Goal: Task Accomplishment & Management: Manage account settings

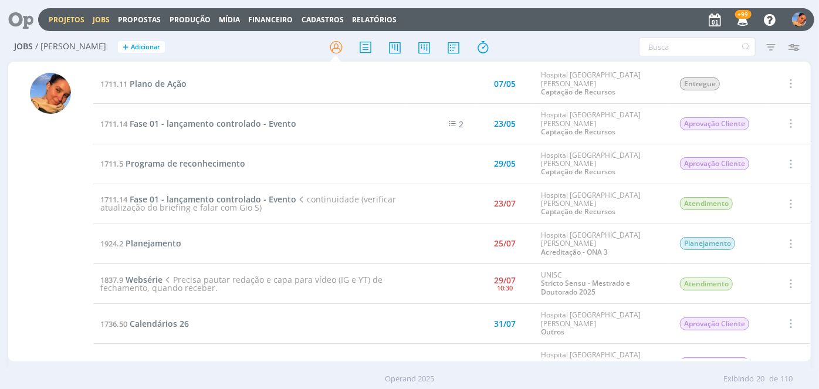
drag, startPoint x: 0, startPoint y: 0, endPoint x: 69, endPoint y: 15, distance: 70.3
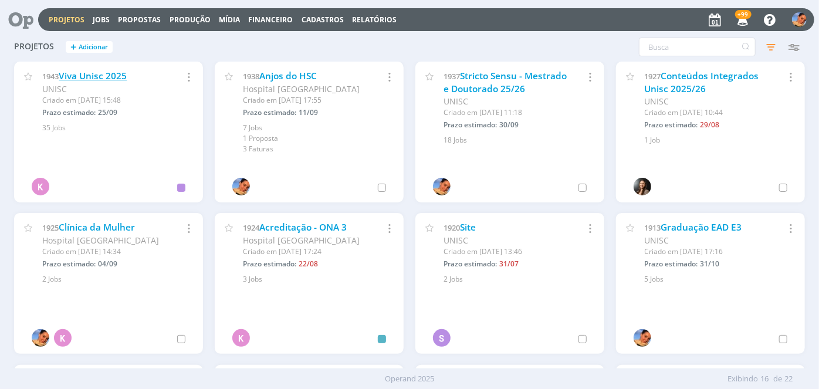
click at [111, 77] on link "Viva Unisc 2025" at bounding box center [93, 76] width 68 height 12
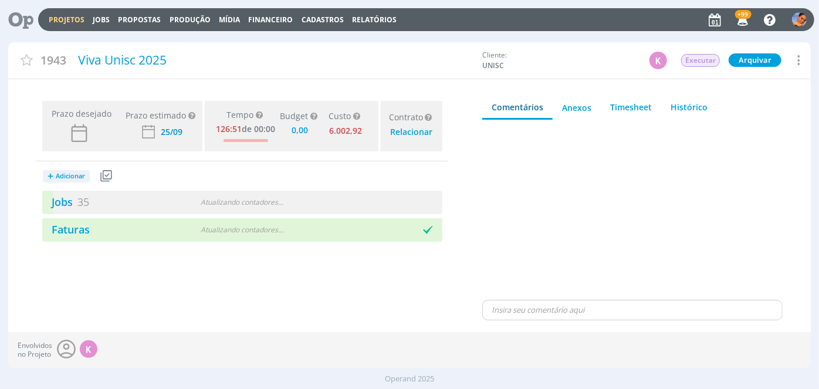
type input "0,00"
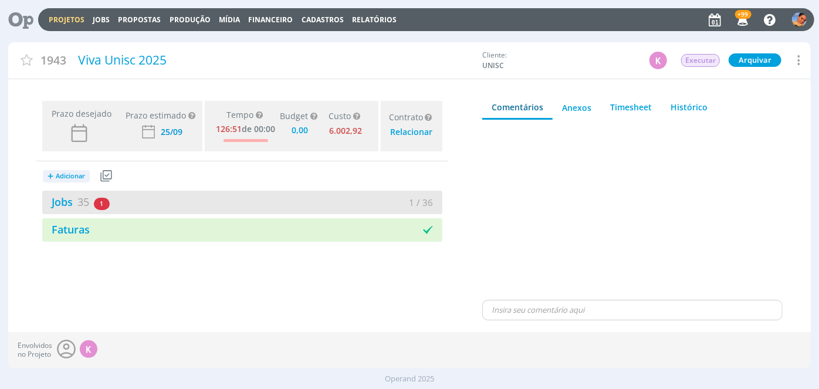
click at [202, 202] on div "Jobs 35 1 atrasado" at bounding box center [142, 202] width 200 height 16
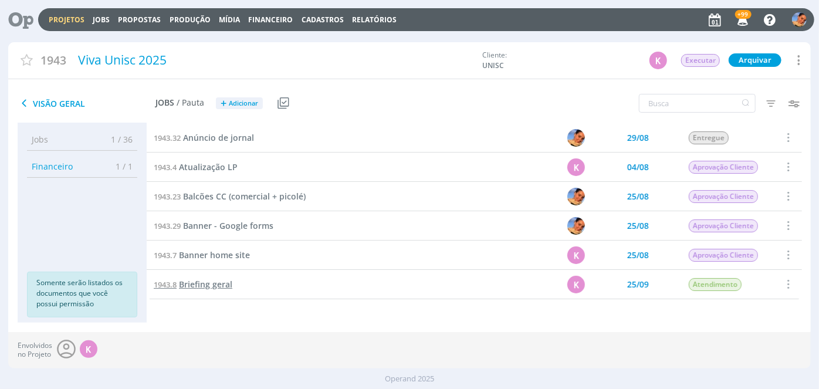
click at [222, 279] on span "Briefing geral" at bounding box center [205, 284] width 53 height 11
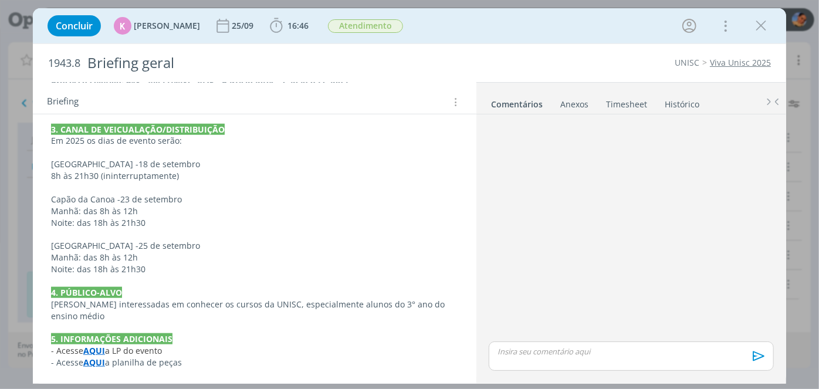
scroll to position [638, 0]
click at [95, 363] on strong "AQUI" at bounding box center [94, 362] width 22 height 11
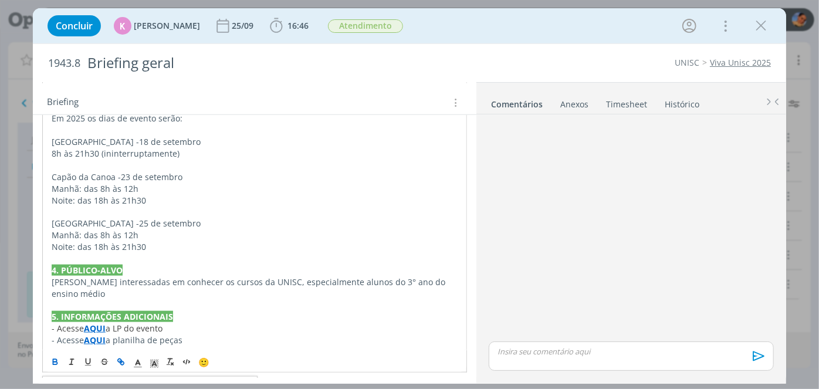
click at [156, 380] on link "https://sobeae.sharepoint.com/:x:/s/SOBEAE/EX4c6PFvX3FPlY4SkOlHem4BVr55BDSlrTXf…" at bounding box center [127, 387] width 89 height 15
click at [760, 29] on icon "dialog" at bounding box center [761, 26] width 18 height 18
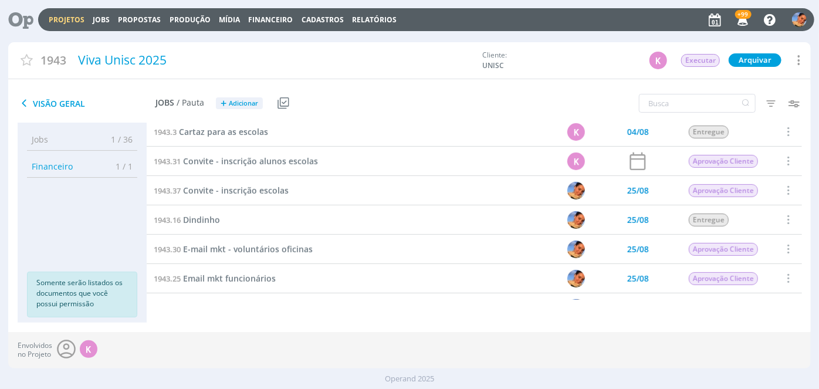
scroll to position [238, 0]
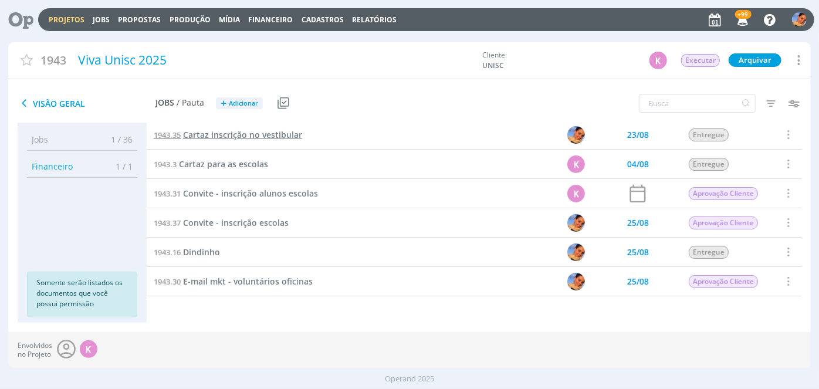
click at [285, 134] on span "Cartaz inscrição no vestibular" at bounding box center [242, 134] width 119 height 11
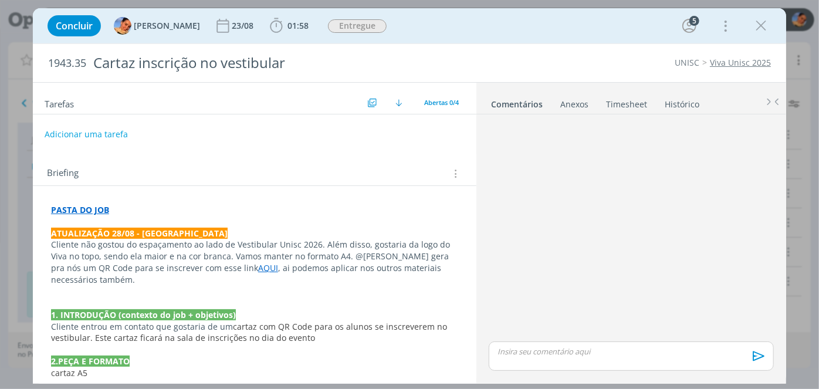
scroll to position [225, 0]
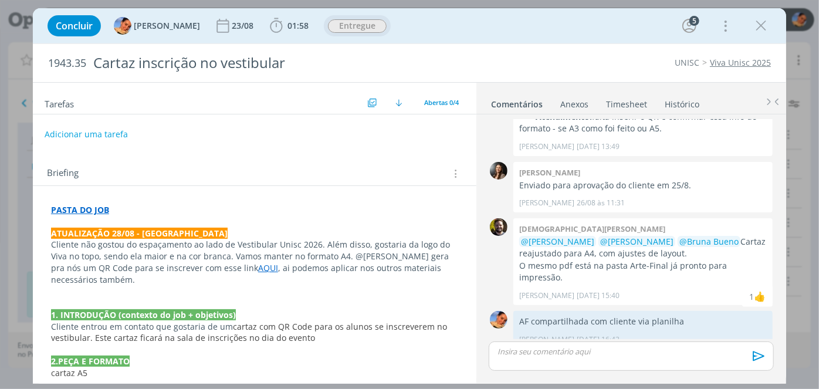
click at [347, 32] on span "Entregue" at bounding box center [357, 25] width 59 height 13
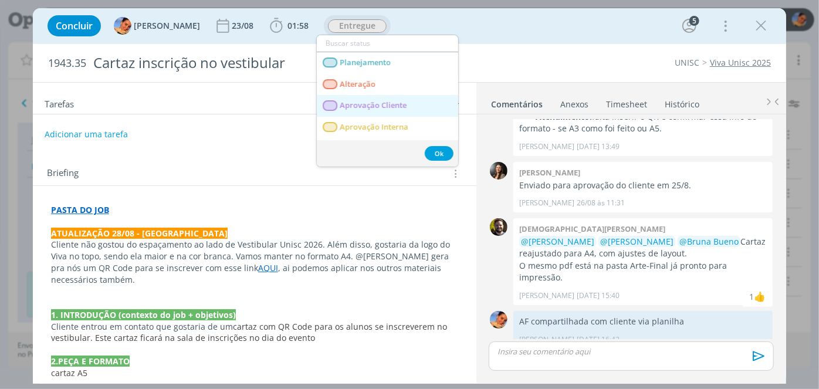
click at [375, 97] on Cliente "Aprovação Cliente" at bounding box center [387, 106] width 141 height 22
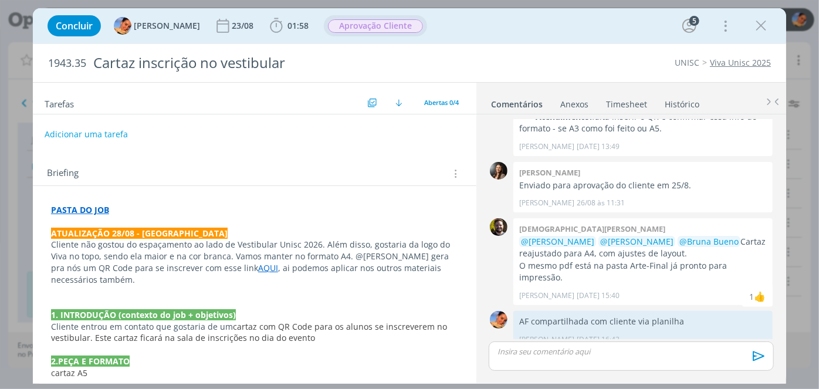
click at [94, 209] on strong "PASTA DO JOB" at bounding box center [80, 209] width 58 height 11
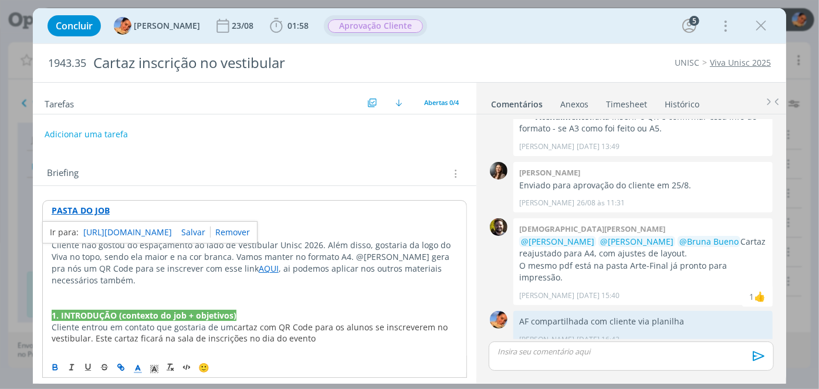
click at [118, 229] on link "https://sobeae.sharepoint.com/:f:/s/SOBEAE/Eu4oc0gCMQJDizWYzSitI9oBM-VBtYHSAoBD…" at bounding box center [127, 232] width 89 height 15
click at [763, 33] on icon "dialog" at bounding box center [761, 26] width 18 height 18
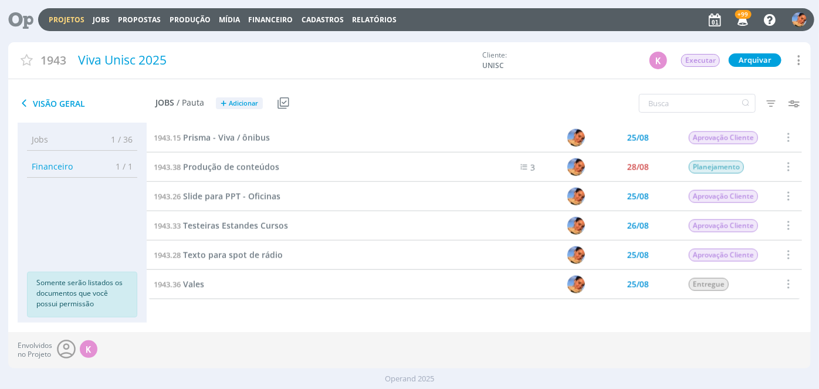
scroll to position [849, 0]
click at [226, 197] on span "Slide para PPT - Oficinas" at bounding box center [231, 197] width 97 height 11
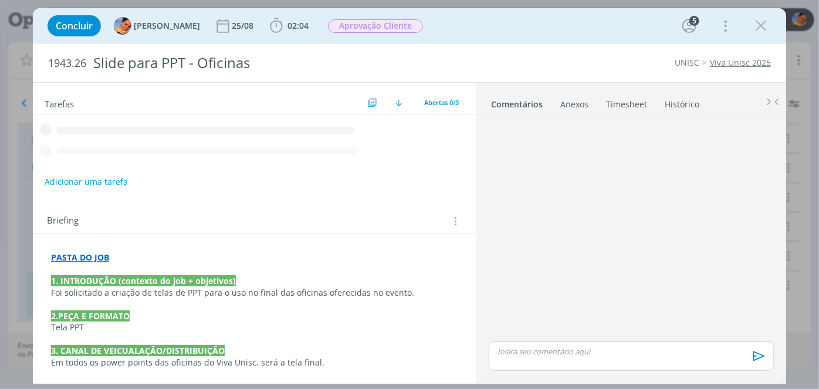
scroll to position [76, 0]
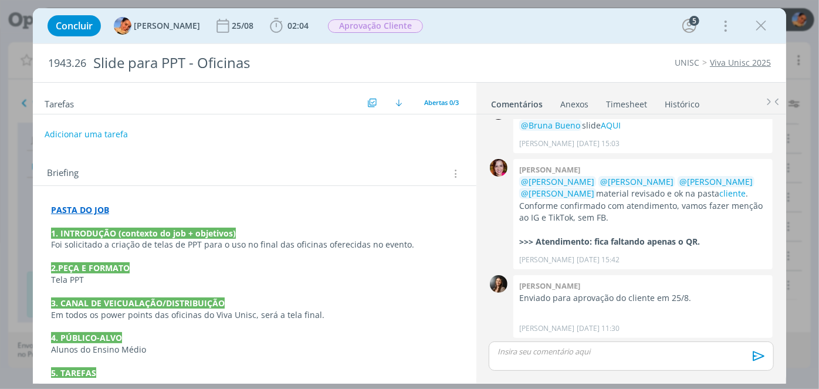
click at [122, 213] on p "PASTA DO JOB" at bounding box center [254, 210] width 407 height 12
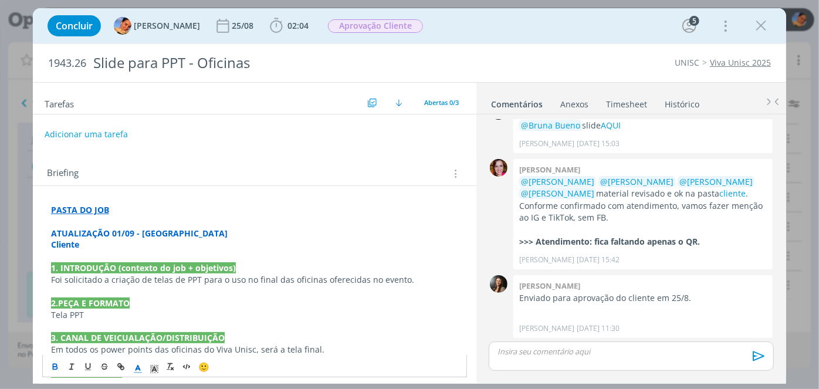
click at [127, 245] on p "Cliente" at bounding box center [254, 245] width 407 height 12
click at [722, 188] on link "cliente" at bounding box center [732, 193] width 26 height 11
click at [160, 252] on p "dialog" at bounding box center [254, 257] width 407 height 12
click at [151, 248] on p "Cliente solicitou que" at bounding box center [255, 245] width 406 height 12
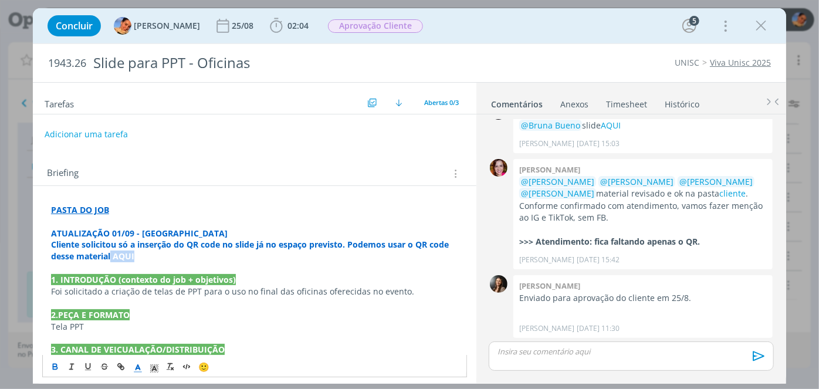
drag, startPoint x: 140, startPoint y: 256, endPoint x: 112, endPoint y: 258, distance: 28.3
click at [112, 258] on p "Cliente solicitou só a inserção do QR code no slide já no espaço previsto. Pode…" at bounding box center [254, 250] width 407 height 23
click at [123, 365] on icon "dialog" at bounding box center [120, 367] width 9 height 9
paste input "https://sobeae.sharepoint.com/:f:/s/SOBEAE/EujPr3XFdvdKtzT59Zu6sIUBbDE0DqmD7l-O…"
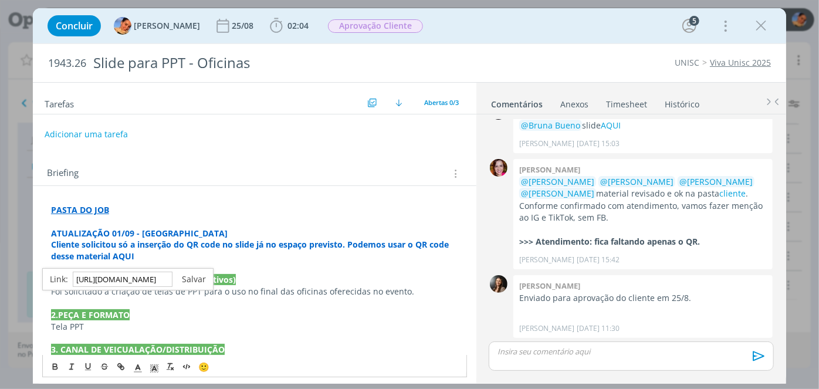
type input "https://sobeae.sharepoint.com/:f:/s/SOBEAE/EujPr3XFdvdKtzT59Zu6sIUBbDE0DqmD7l-O…"
click at [197, 273] on link "dialog" at bounding box center [188, 278] width 33 height 11
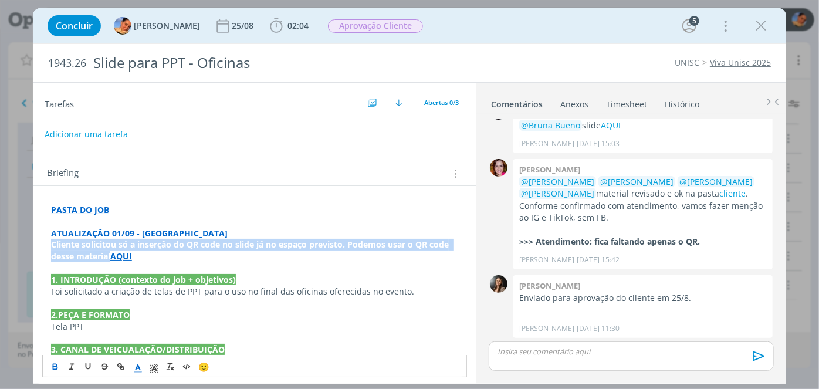
click at [165, 251] on p "Cliente solicitou só a inserção do QR code no slide já no espaço previsto. Pode…" at bounding box center [254, 250] width 407 height 23
drag, startPoint x: 159, startPoint y: 256, endPoint x: 45, endPoint y: 243, distance: 115.1
click at [45, 243] on div "PASTA DO JOB ATUALIZAÇÃO 01/09 - Luíza Cliente solicitou só a inserção do QR co…" at bounding box center [254, 373] width 425 height 346
click at [57, 365] on icon "dialog" at bounding box center [54, 367] width 9 height 9
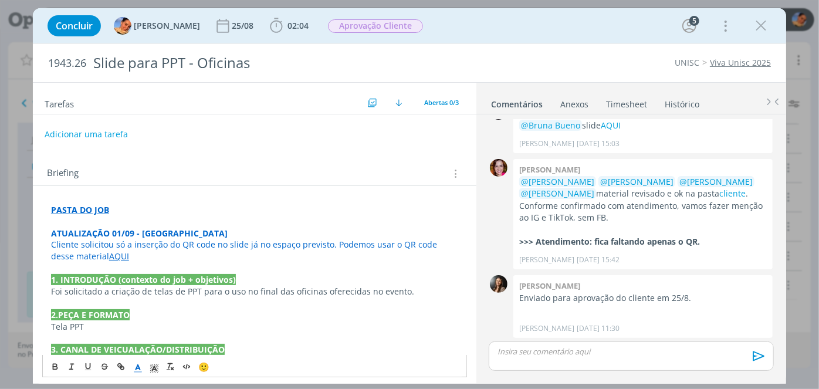
click at [138, 373] on line "dialog" at bounding box center [137, 373] width 7 height 0
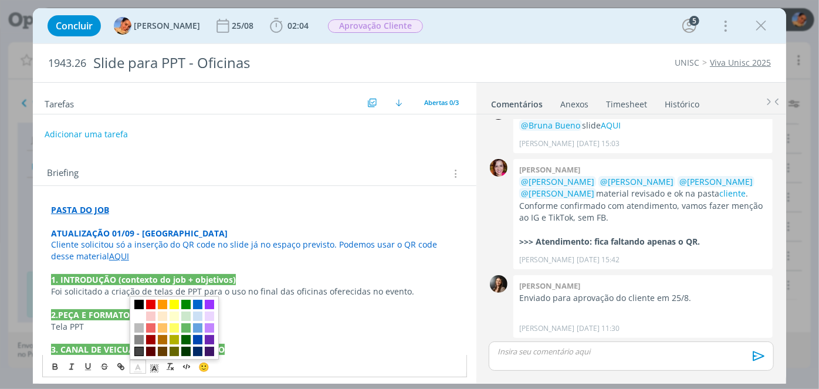
click at [138, 351] on span "dialog" at bounding box center [138, 351] width 9 height 9
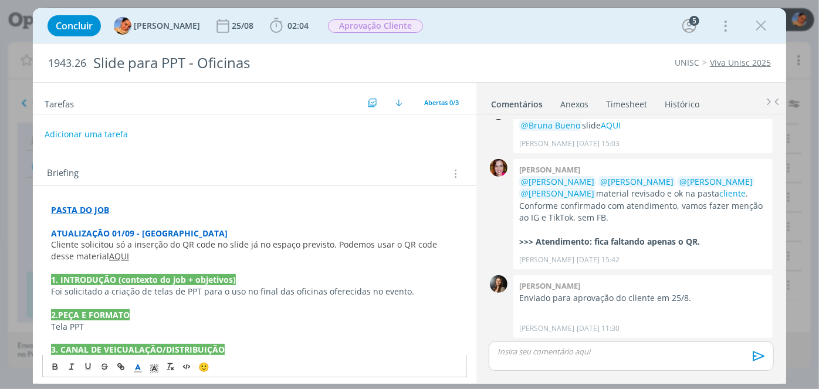
click at [148, 260] on p "Cliente solicitou só a inserção do QR code no slide já no espaço previsto. Pode…" at bounding box center [254, 250] width 407 height 23
drag, startPoint x: 148, startPoint y: 260, endPoint x: 92, endPoint y: 258, distance: 56.3
click at [92, 258] on p "Cliente solicitou só a inserção do QR code no slide já no espaço previsto. Pode…" at bounding box center [254, 250] width 407 height 23
click at [137, 366] on polyline "dialog" at bounding box center [138, 367] width 4 height 5
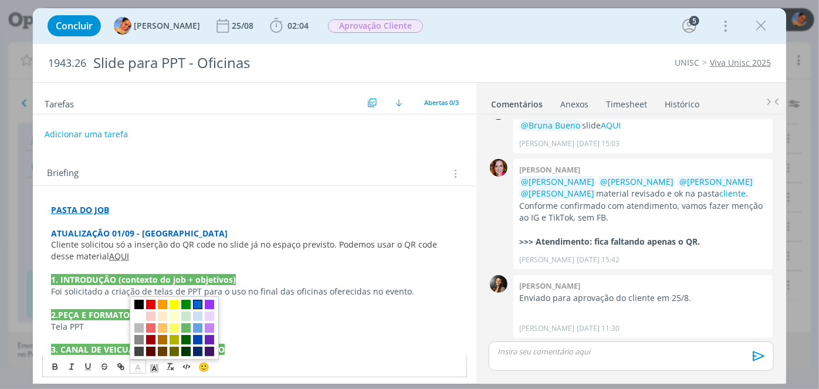
click at [199, 302] on span "dialog" at bounding box center [197, 304] width 9 height 9
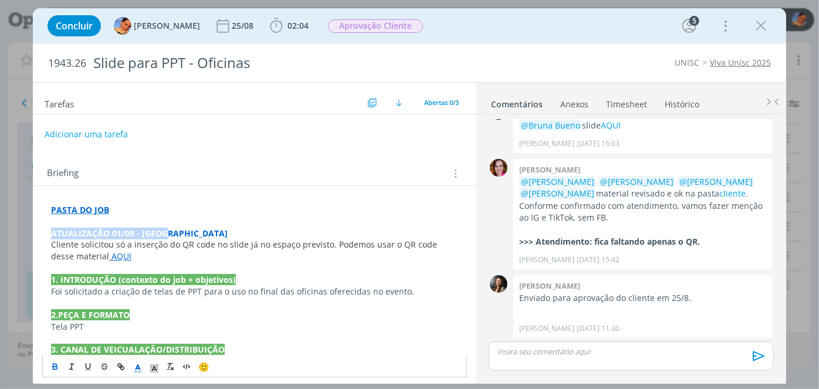
drag, startPoint x: 173, startPoint y: 236, endPoint x: 48, endPoint y: 232, distance: 125.0
click at [48, 232] on div "PASTA DO JOB ATUALIZAÇÃO 01/09 - Luíza Cliente solicitou só a inserção do QR co…" at bounding box center [254, 373] width 425 height 346
click at [56, 367] on icon "dialog" at bounding box center [55, 368] width 4 height 2
click at [134, 368] on icon "dialog" at bounding box center [138, 369] width 11 height 11
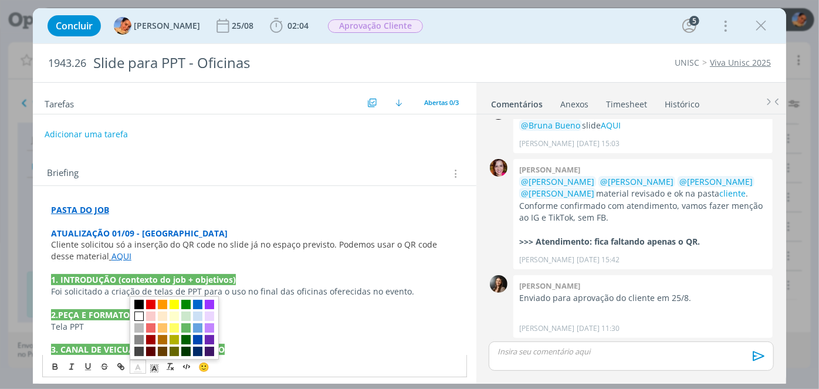
click at [138, 316] on span "dialog" at bounding box center [138, 316] width 9 height 9
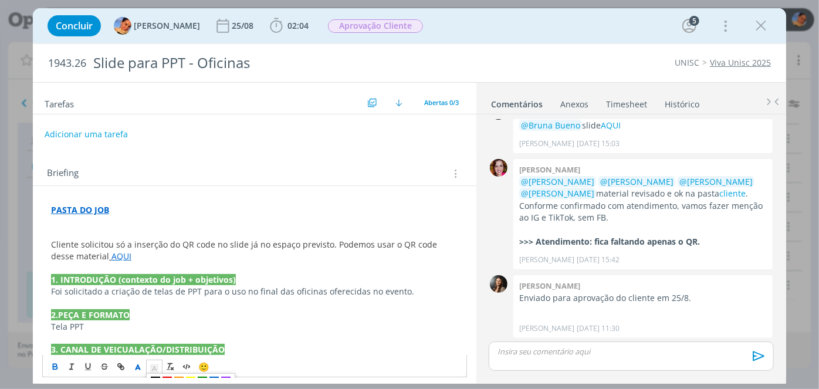
click at [155, 370] on icon "dialog" at bounding box center [154, 369] width 11 height 11
click at [150, 365] on rect "dialog" at bounding box center [150, 365] width 1 height 1
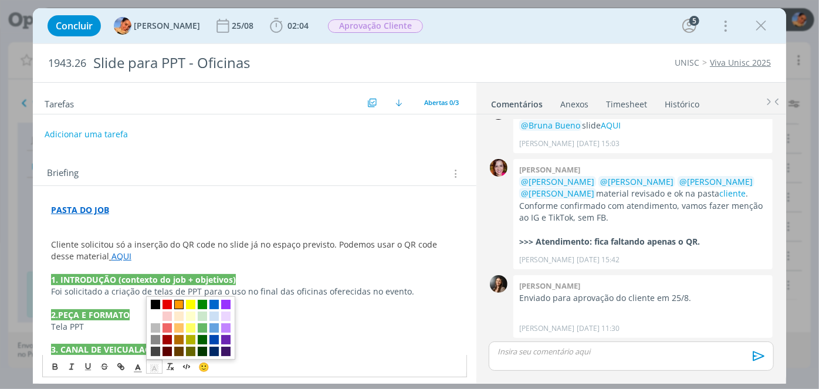
click at [176, 306] on span "dialog" at bounding box center [178, 304] width 9 height 9
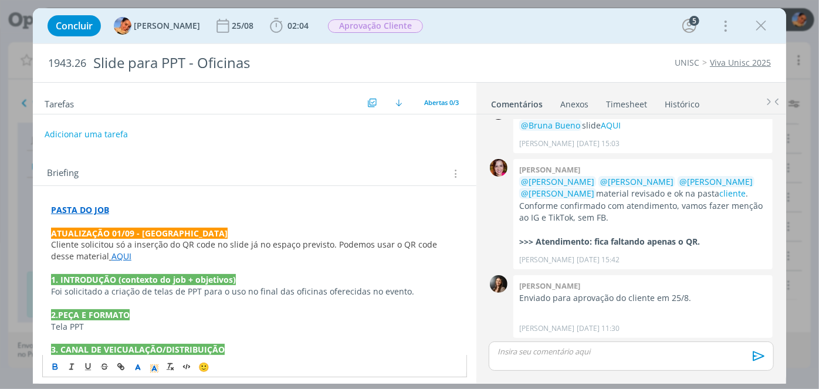
click at [217, 297] on p "dialog" at bounding box center [254, 303] width 407 height 12
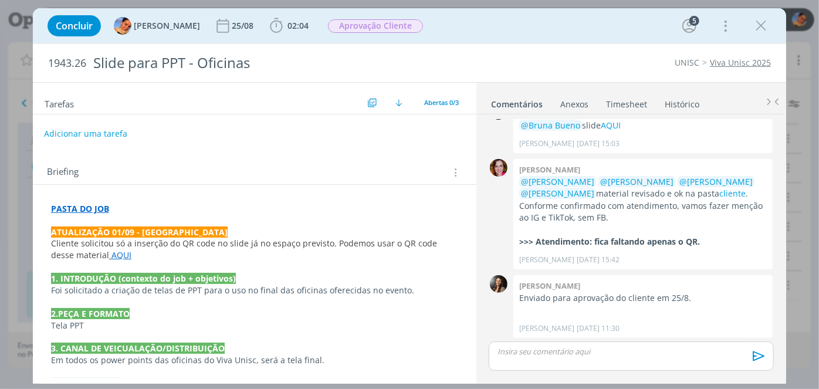
click at [100, 130] on button "Adicionar uma tarefa" at bounding box center [85, 134] width 83 height 20
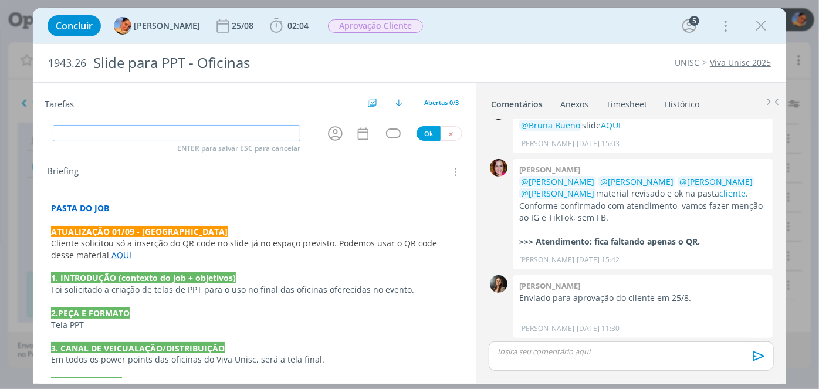
type input "P"
type input "S"
click at [326, 135] on icon "dialog" at bounding box center [335, 133] width 18 height 18
type input "Ajuste"
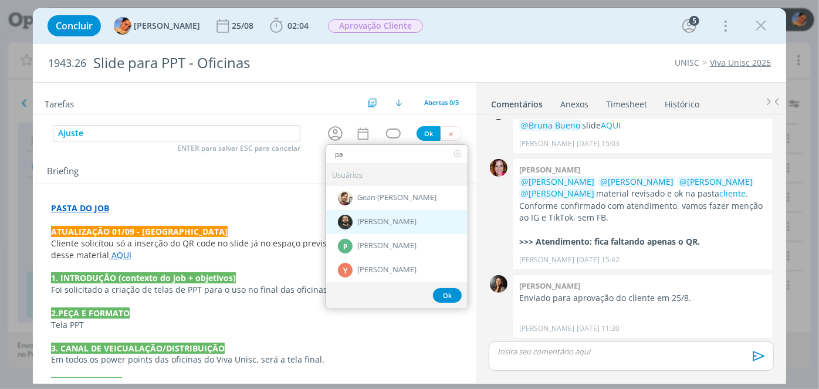
type input "pa"
click at [383, 228] on div "[PERSON_NAME]" at bounding box center [396, 222] width 141 height 24
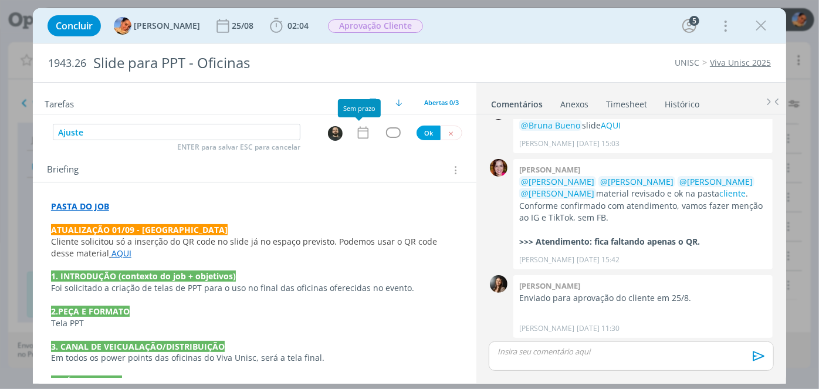
click at [368, 132] on div "dialog" at bounding box center [366, 132] width 20 height 15
click at [350, 133] on div "dialog" at bounding box center [337, 133] width 38 height 18
click at [358, 134] on icon "dialog" at bounding box center [363, 132] width 15 height 15
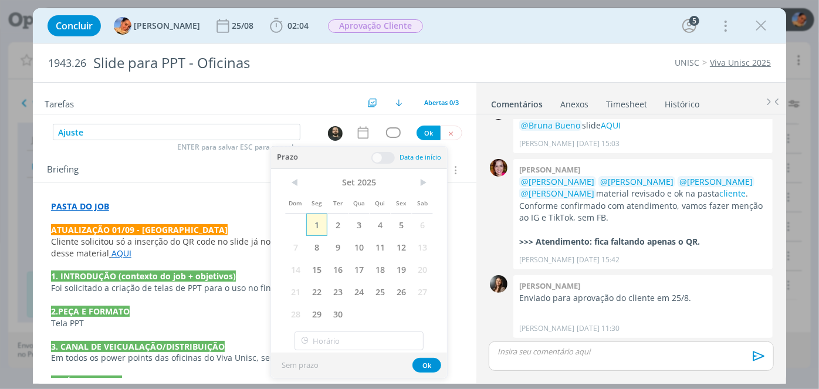
click at [322, 225] on span "1" at bounding box center [316, 225] width 21 height 22
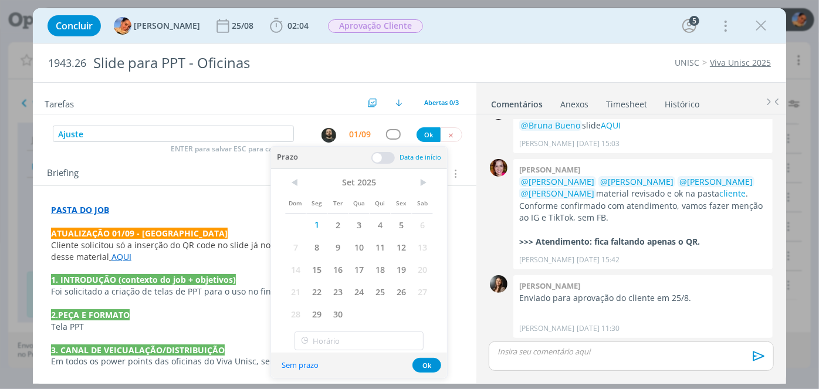
click at [385, 164] on div "Prazo Data de início" at bounding box center [359, 158] width 176 height 22
click at [380, 157] on span at bounding box center [382, 158] width 23 height 12
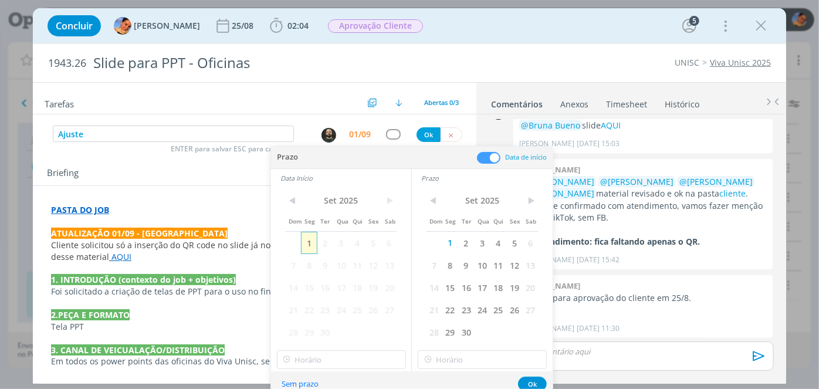
click at [306, 239] on span "1" at bounding box center [309, 243] width 16 height 22
click at [327, 363] on input "11:00" at bounding box center [341, 359] width 129 height 19
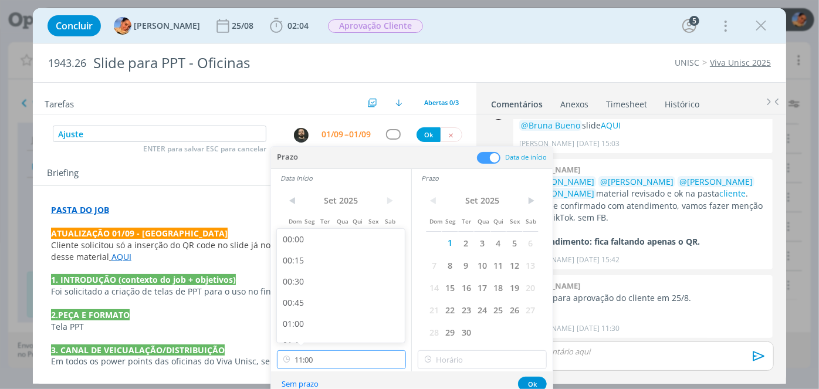
scroll to position [840, 0]
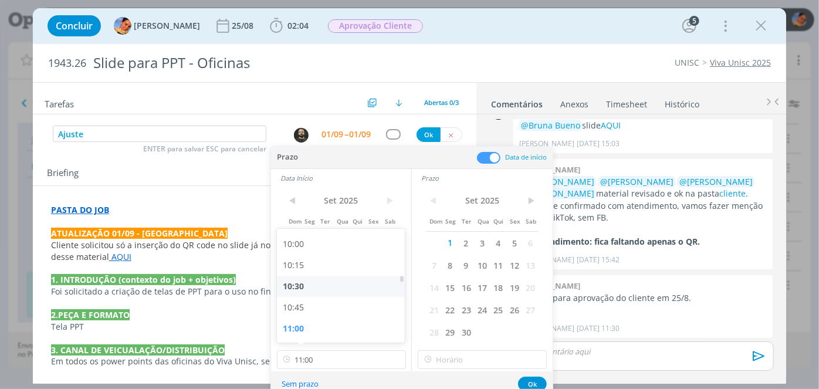
click at [357, 293] on div "10:30" at bounding box center [342, 286] width 131 height 21
type input "10:30"
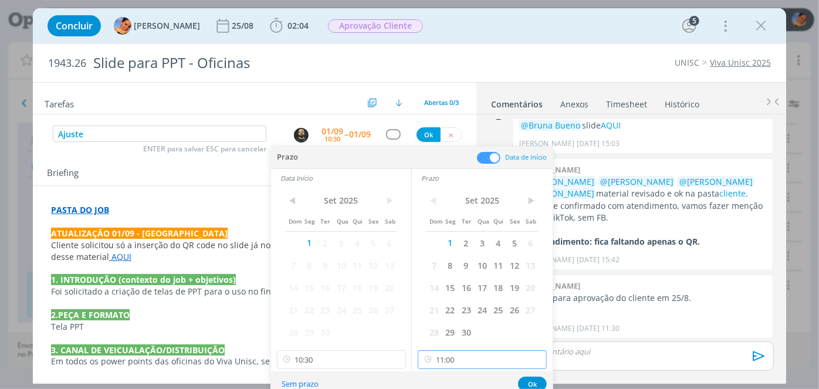
click at [468, 365] on input "11:00" at bounding box center [482, 359] width 129 height 19
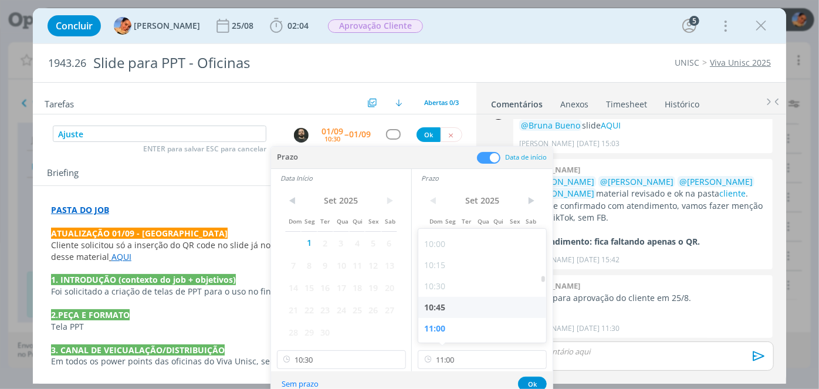
click at [497, 312] on div "10:45" at bounding box center [483, 307] width 131 height 21
type input "10:45"
click at [529, 381] on button "Ok" at bounding box center [532, 384] width 29 height 15
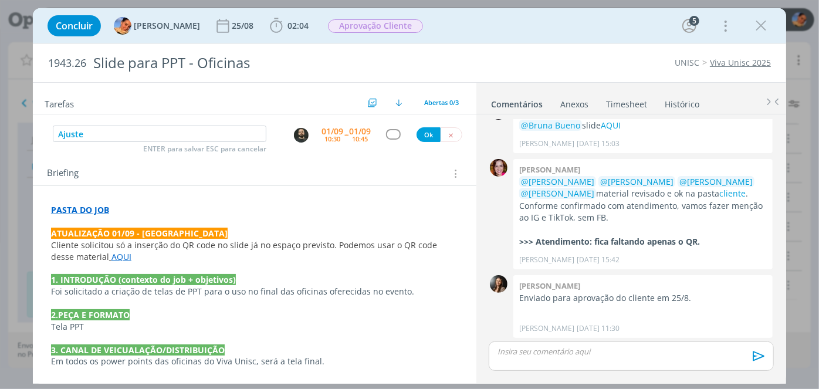
click at [391, 133] on div "dialog" at bounding box center [393, 134] width 15 height 10
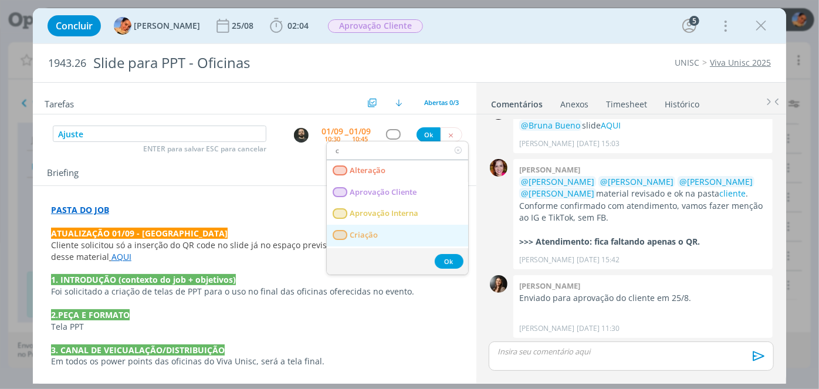
type input "c"
click at [372, 236] on span "Criação" at bounding box center [364, 235] width 28 height 9
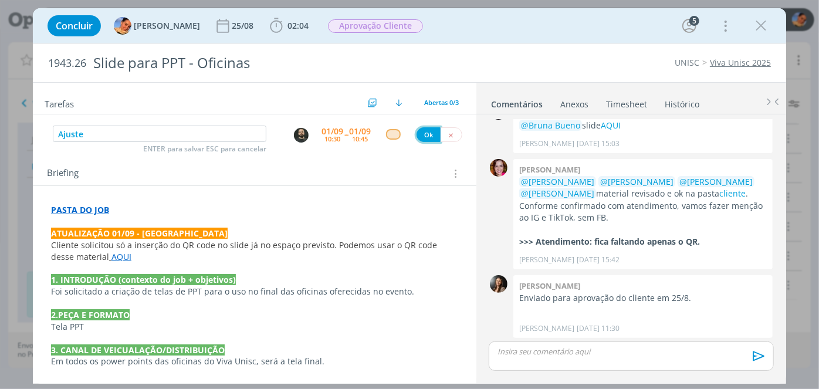
click at [424, 138] on button "Ok" at bounding box center [429, 134] width 24 height 15
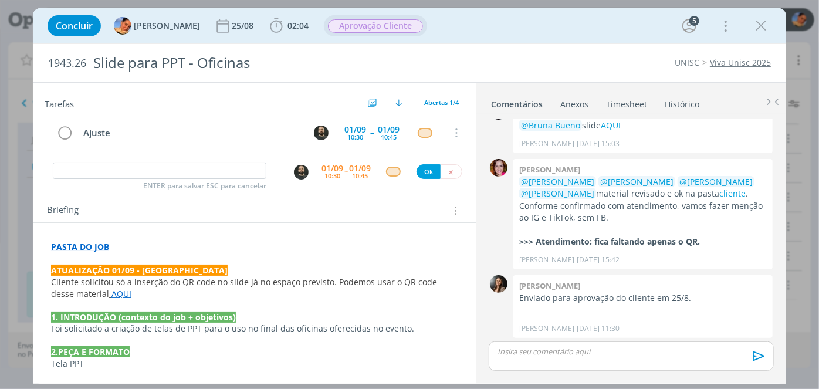
click at [366, 36] on span "Aprovação Cliente" at bounding box center [375, 25] width 103 height 21
click at [383, 32] on span "Aprovação Cliente" at bounding box center [375, 25] width 95 height 13
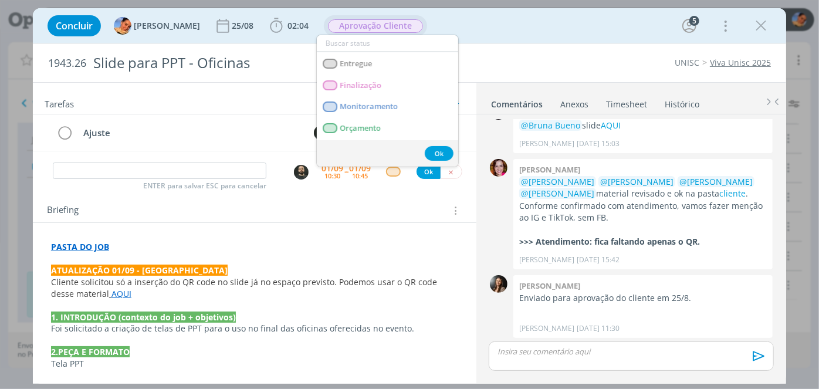
scroll to position [119, 0]
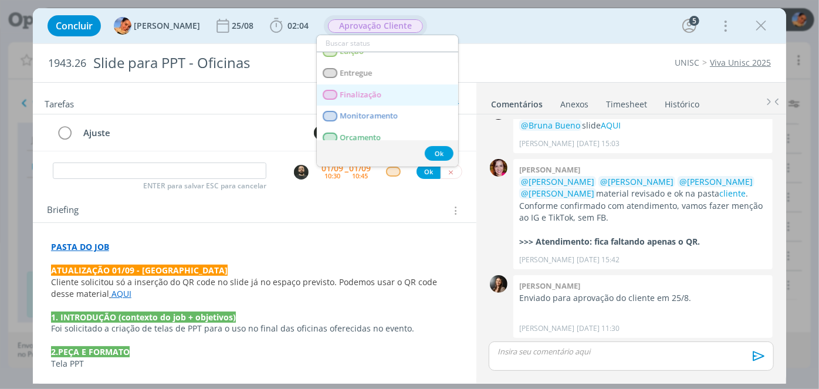
click at [423, 96] on link "Finalização" at bounding box center [387, 95] width 141 height 22
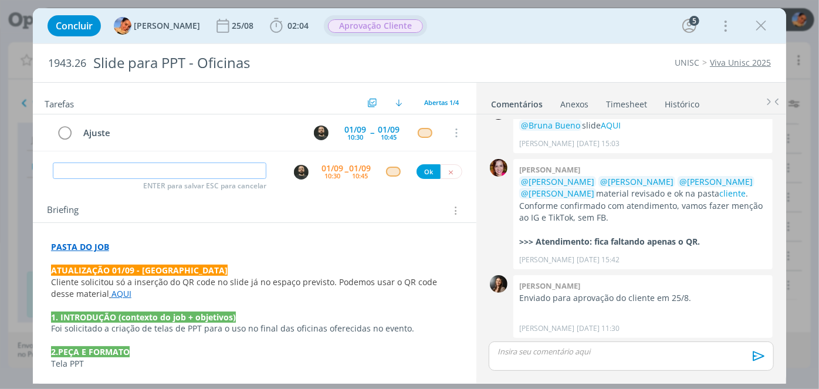
click at [222, 167] on input "dialog" at bounding box center [160, 171] width 214 height 16
type input "'"
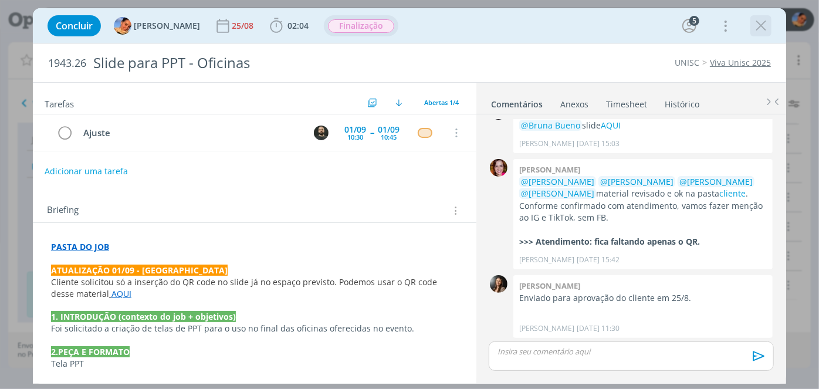
click at [751, 26] on div "dialog" at bounding box center [760, 25] width 21 height 21
click at [757, 27] on icon "dialog" at bounding box center [761, 26] width 18 height 18
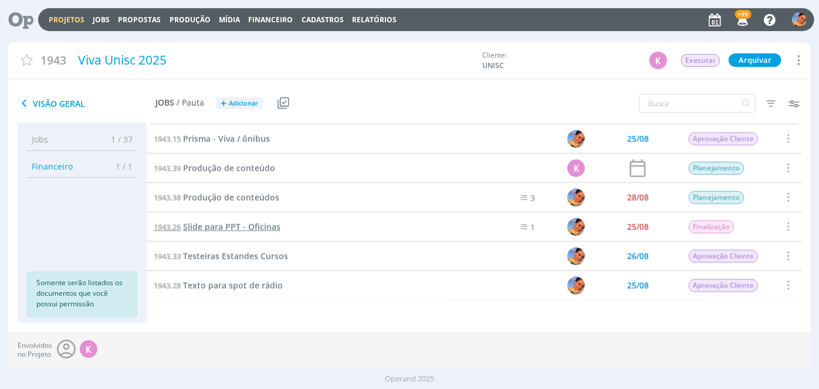
click at [250, 227] on span "Slide para PPT - Oficinas" at bounding box center [231, 226] width 97 height 11
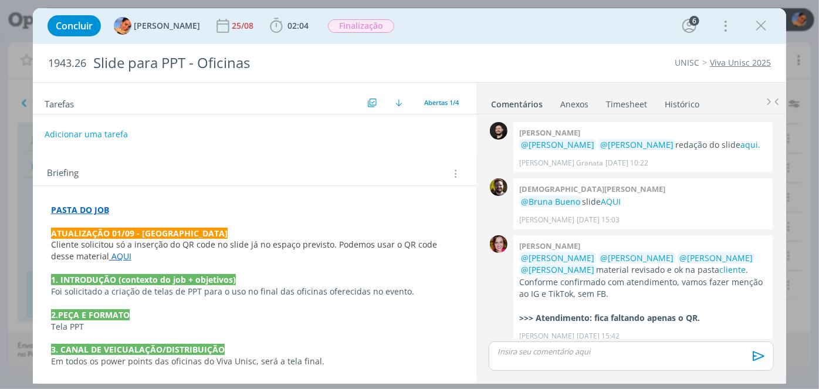
scroll to position [76, 0]
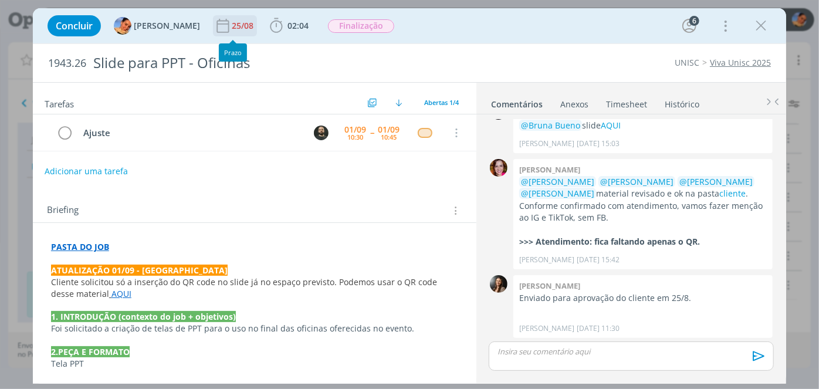
click at [235, 33] on div "25/08" at bounding box center [244, 25] width 24 height 21
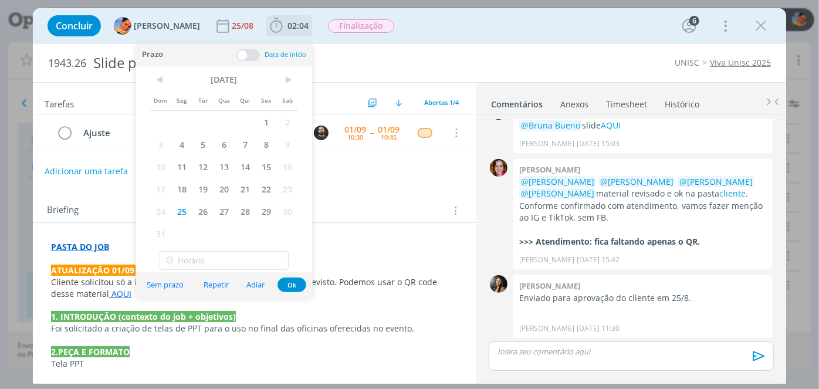
click at [288, 29] on span "02:04" at bounding box center [297, 25] width 21 height 11
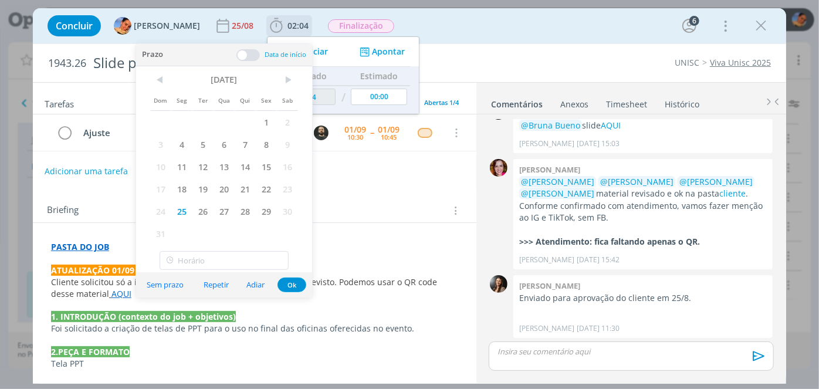
click at [379, 52] on button "Apontar" at bounding box center [381, 52] width 49 height 12
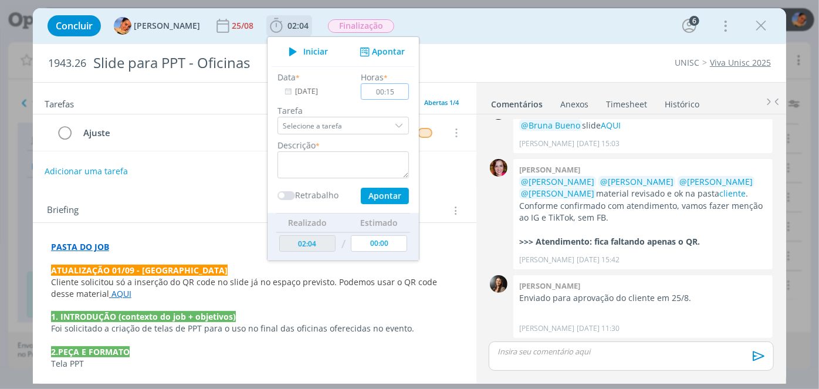
type input "00:15"
click at [338, 163] on textarea "dialog" at bounding box center [342, 164] width 131 height 27
type textarea "atualização de briefing + novas pautas"
click at [388, 194] on button "Apontar" at bounding box center [385, 196] width 48 height 16
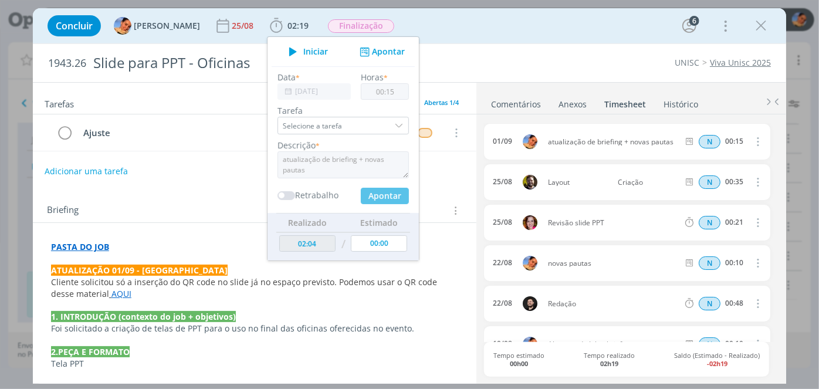
type input "00:00"
type input "02:19"
click at [538, 15] on div "Concluir Luíza Santana 25/08 02:19 Iniciar Apontar Data * 01/09/2025 Horas * 00…" at bounding box center [410, 26] width 736 height 28
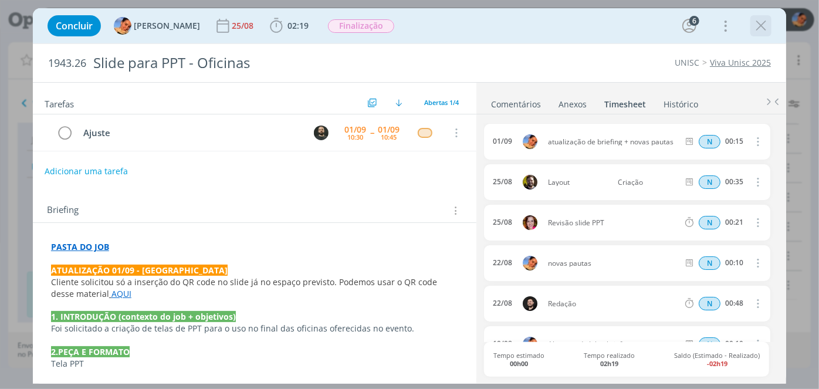
click at [761, 31] on icon "dialog" at bounding box center [761, 26] width 18 height 18
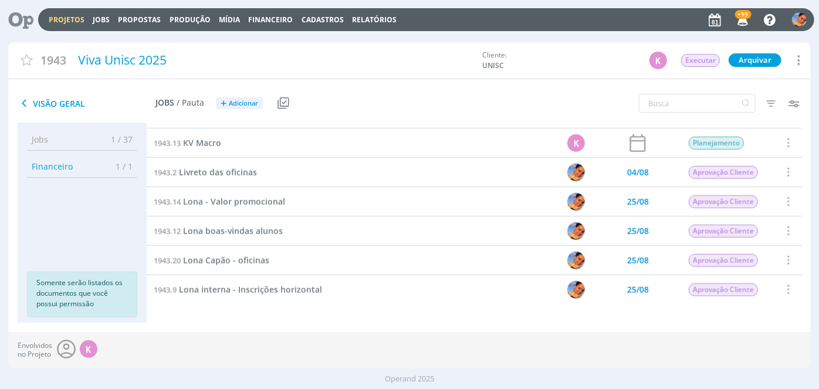
scroll to position [597, 0]
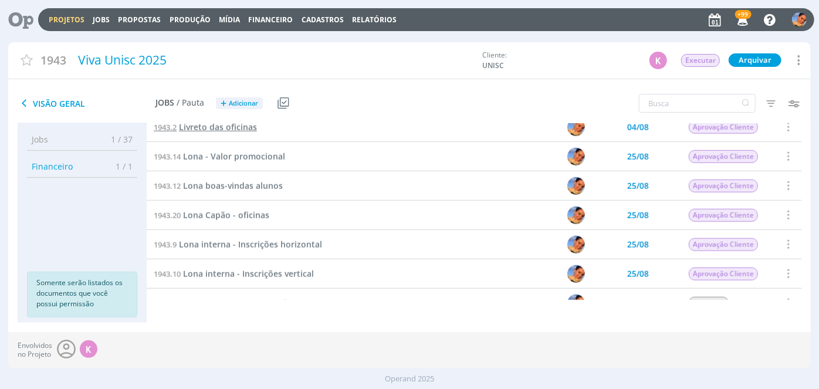
click at [239, 131] on span "Livreto das oficinas" at bounding box center [218, 126] width 78 height 11
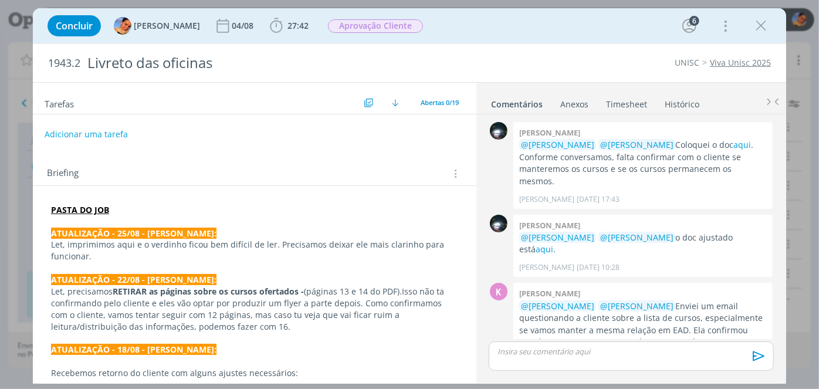
scroll to position [865, 0]
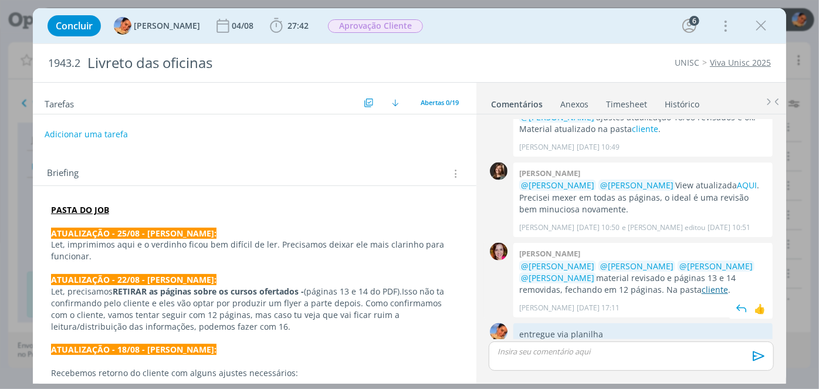
click at [702, 284] on link "cliente" at bounding box center [715, 289] width 26 height 11
click at [150, 208] on p "PASTA DO JOB" at bounding box center [254, 210] width 407 height 12
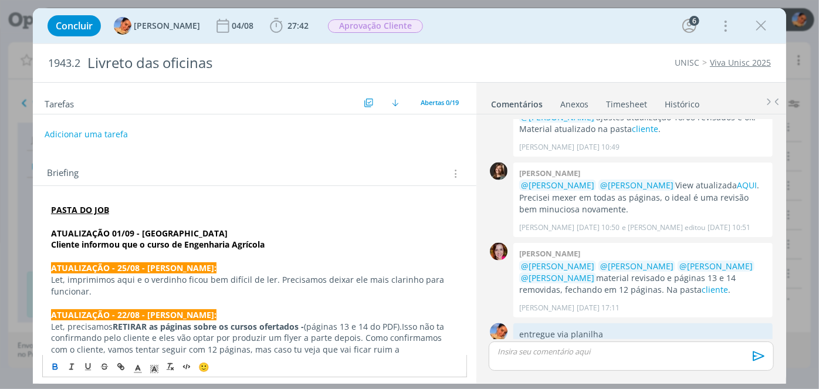
click at [277, 243] on p "Cliente informou que o curso de Engenharia Agrícola" at bounding box center [254, 245] width 407 height 12
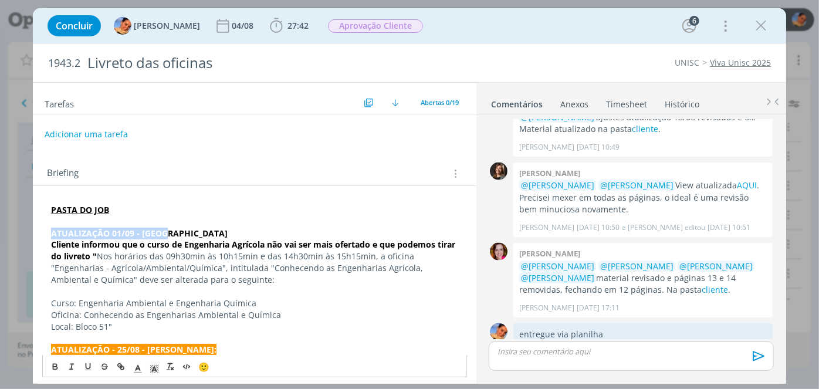
drag, startPoint x: 179, startPoint y: 236, endPoint x: 13, endPoint y: 232, distance: 165.5
click at [13, 232] on div "Concluir Luíza Santana 04/08 27:42 Iniciar Apontar Data * 01/09/2025 Horas * 00…" at bounding box center [409, 194] width 819 height 389
click at [141, 367] on icon "dialog" at bounding box center [138, 369] width 11 height 11
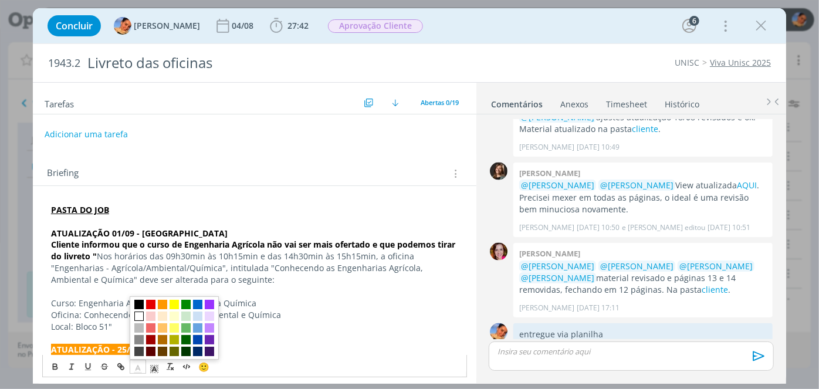
click at [140, 316] on span "dialog" at bounding box center [138, 316] width 9 height 9
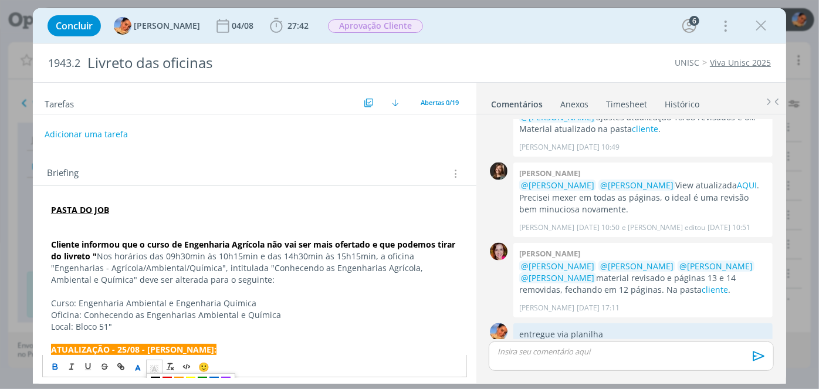
click at [149, 364] on icon "dialog" at bounding box center [154, 369] width 11 height 11
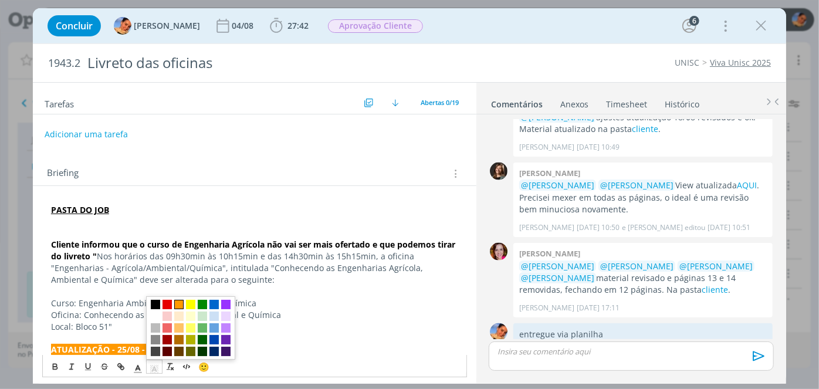
click at [180, 302] on span "dialog" at bounding box center [178, 304] width 9 height 9
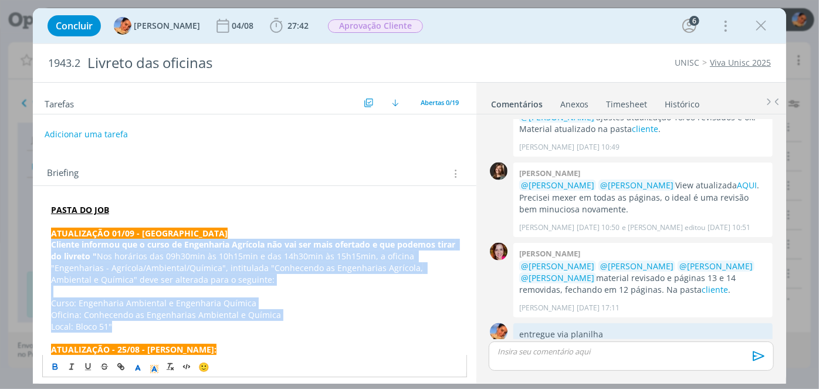
drag, startPoint x: 136, startPoint y: 330, endPoint x: 30, endPoint y: 246, distance: 135.7
click at [30, 246] on div "Concluir Luíza Santana 04/08 27:42 Iniciar Apontar Data * 01/09/2025 Horas * 00…" at bounding box center [409, 194] width 819 height 389
click at [60, 364] on button "dialog" at bounding box center [56, 367] width 16 height 14
click at [249, 246] on span "Cliente informou que o curso de Engenharia Agrícola não vai ser mais ofertado e…" at bounding box center [255, 250] width 408 height 23
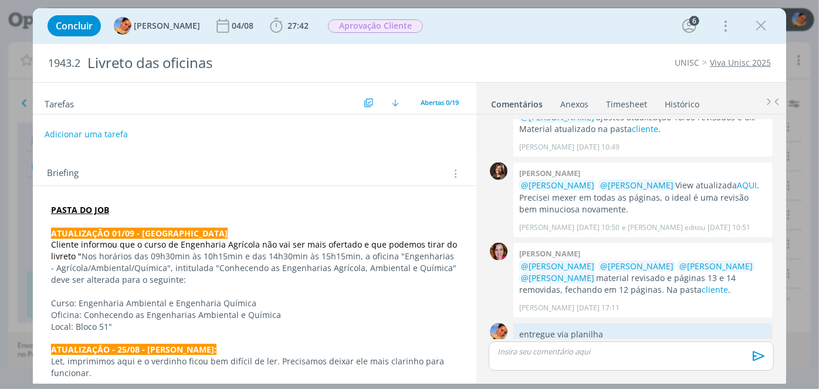
click at [231, 332] on p "dialog" at bounding box center [254, 338] width 407 height 12
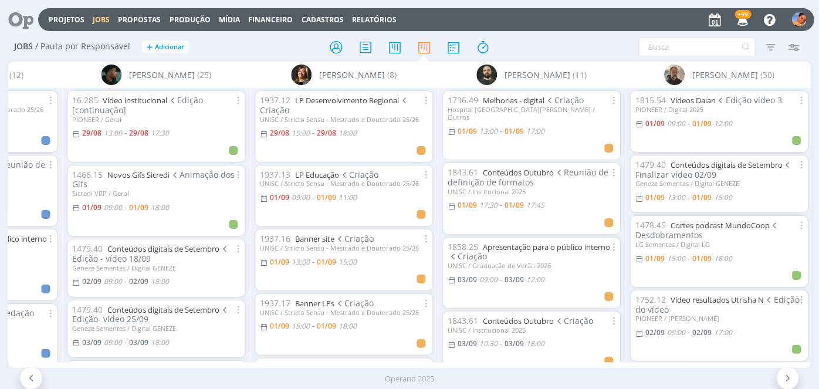
scroll to position [0, 1268]
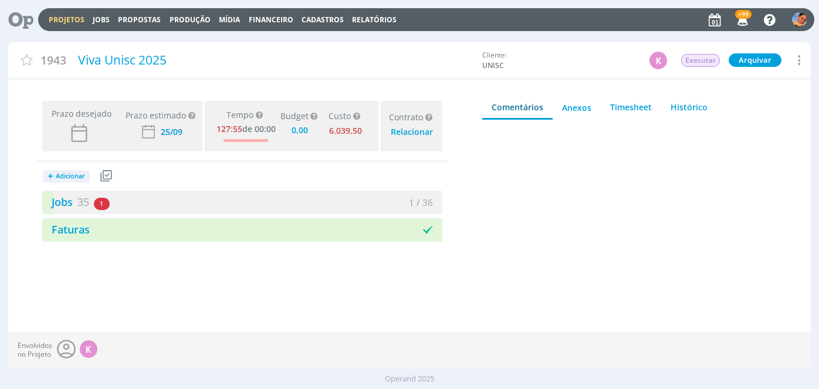
type input "0,00"
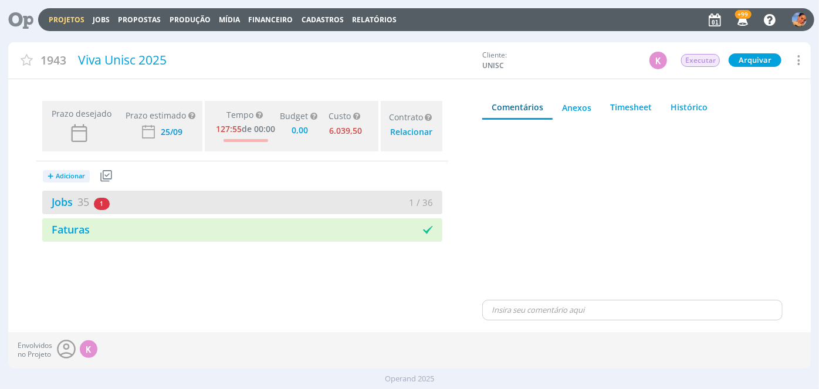
click at [263, 201] on div "1 / 36" at bounding box center [342, 202] width 200 height 13
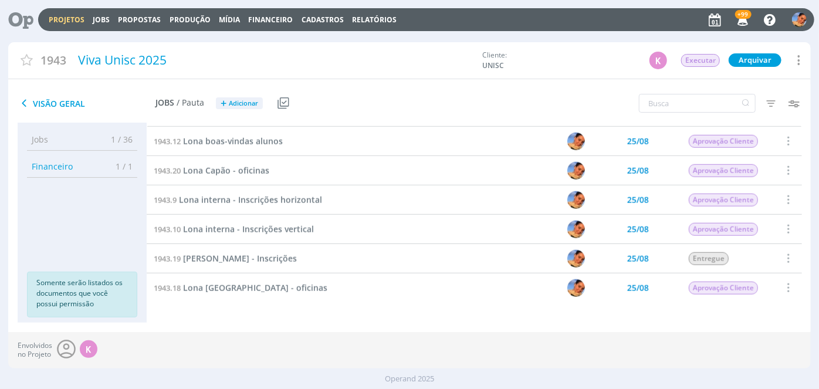
scroll to position [666, 0]
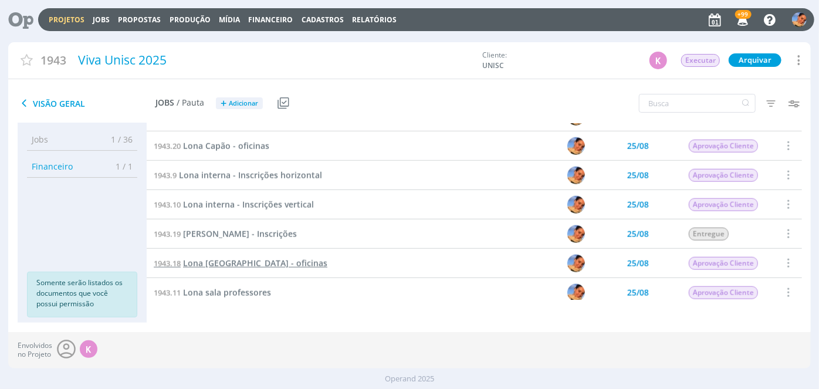
click at [264, 268] on span "Lona [GEOGRAPHIC_DATA] - oficinas" at bounding box center [255, 263] width 144 height 11
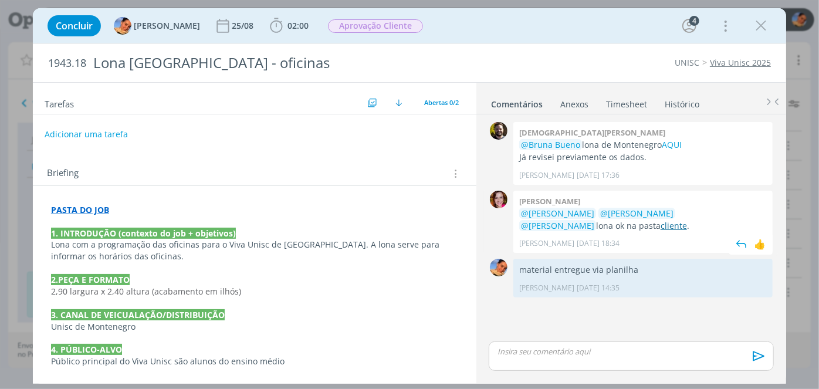
click at [661, 222] on link "cliente" at bounding box center [674, 225] width 26 height 11
click at [151, 205] on p "PASTA DO JOB" at bounding box center [254, 210] width 407 height 12
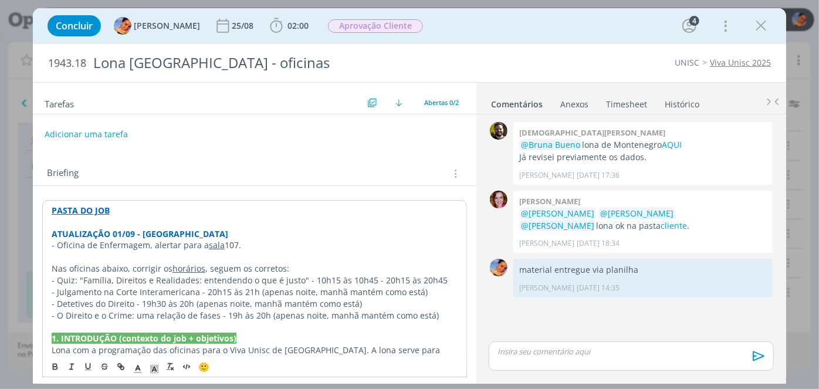
click at [205, 234] on p "ATUALIZAÇÃO 01/09 - Luíza" at bounding box center [255, 234] width 406 height 12
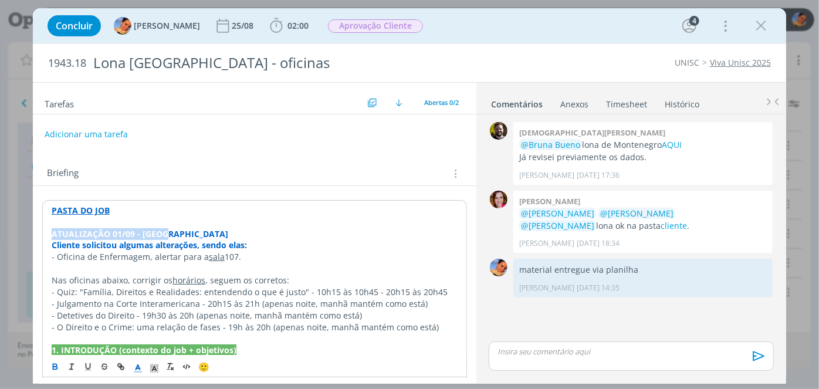
drag, startPoint x: 181, startPoint y: 227, endPoint x: 25, endPoint y: 259, distance: 159.2
click at [17, 232] on div "Concluir Luíza Santana 25/08 02:00 Iniciar Apontar Data * 01/09/2025 Horas * 00…" at bounding box center [409, 194] width 819 height 389
click at [138, 365] on polyline "dialog" at bounding box center [138, 367] width 4 height 5
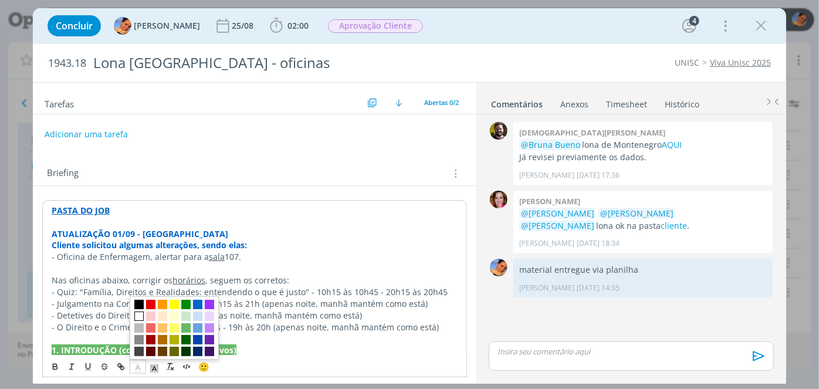
click at [137, 316] on span "dialog" at bounding box center [138, 316] width 9 height 9
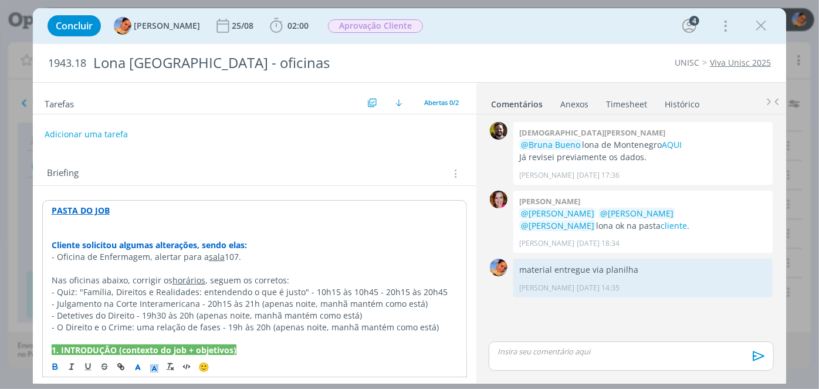
click at [156, 370] on polyline "dialog" at bounding box center [154, 369] width 4 height 5
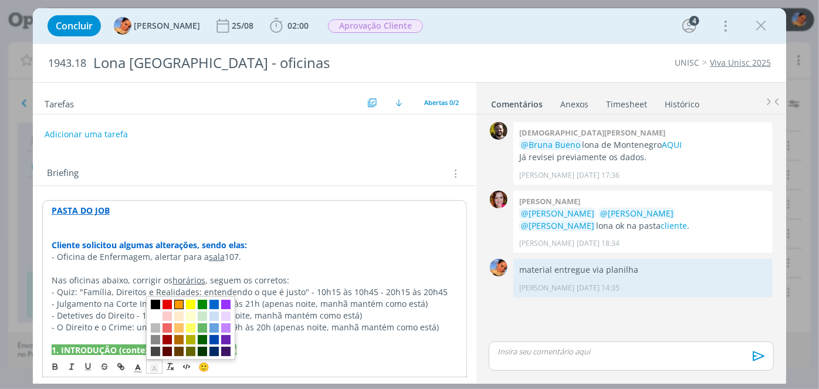
click at [177, 303] on span "dialog" at bounding box center [178, 304] width 9 height 9
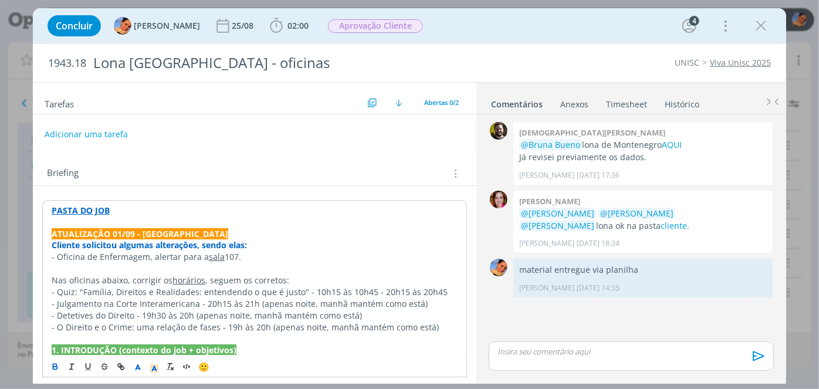
click at [216, 280] on p "Nas oficinas abaixo, corrigir os horários , seguem os corretos:" at bounding box center [255, 281] width 406 height 12
drag, startPoint x: 263, startPoint y: 243, endPoint x: 49, endPoint y: 243, distance: 214.1
click at [55, 370] on icon "dialog" at bounding box center [55, 368] width 4 height 2
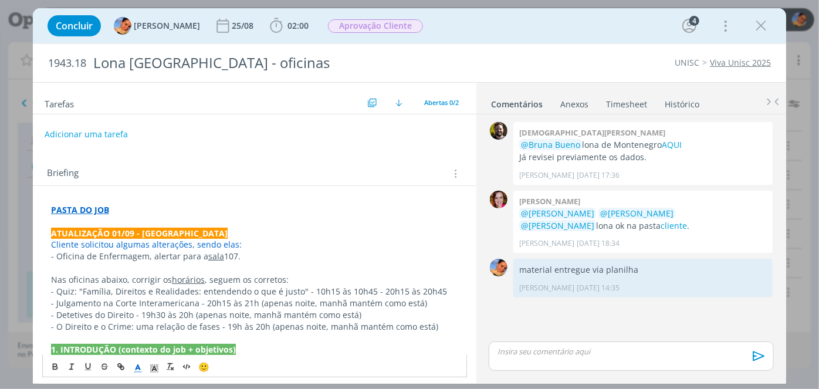
click at [133, 371] on icon "dialog" at bounding box center [138, 369] width 11 height 11
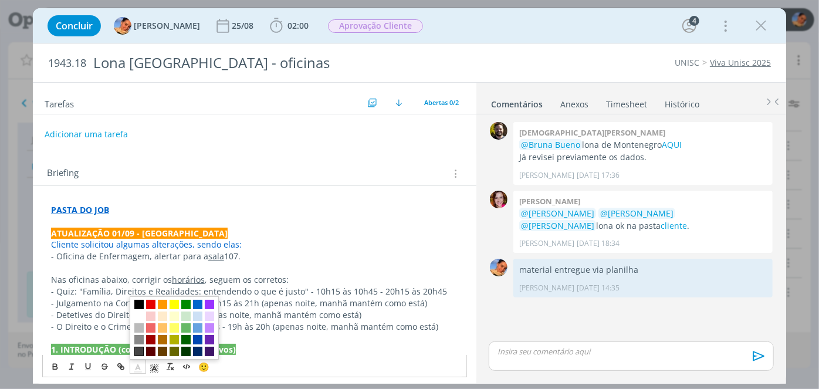
click at [140, 349] on span "dialog" at bounding box center [138, 351] width 9 height 9
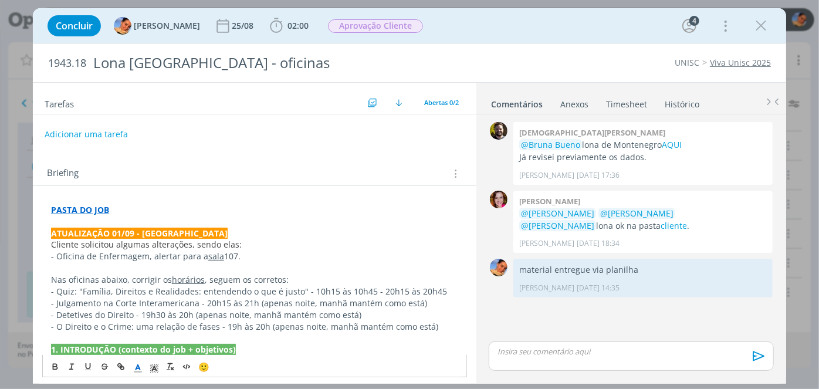
click at [216, 263] on p "dialog" at bounding box center [254, 268] width 407 height 12
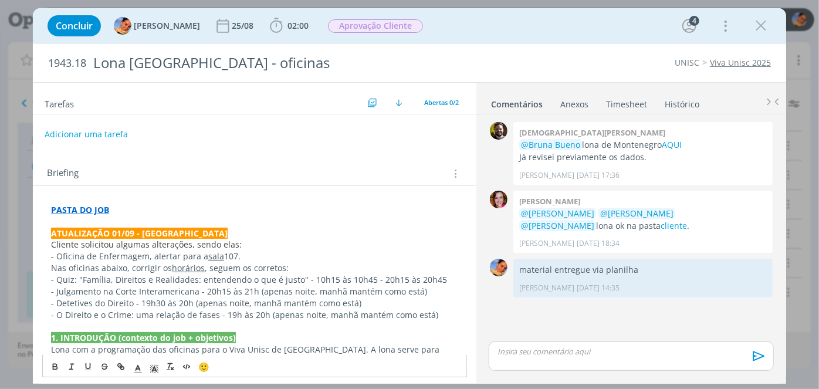
click at [56, 268] on p "Nas oficinas abaixo, corrigir os horários , seguem os corretos:" at bounding box center [254, 268] width 407 height 12
click at [271, 243] on p "Cliente solicitou algumas alterações, sendo elas:" at bounding box center [254, 245] width 407 height 12
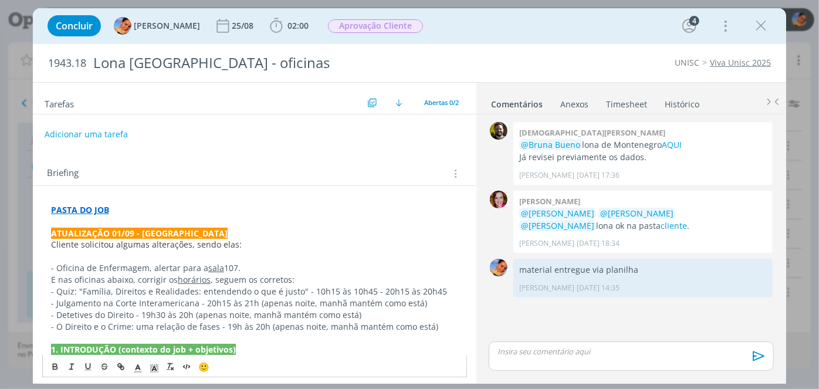
click at [263, 269] on p "- Oficina de Enfermagem, alertar para a sala 107." at bounding box center [254, 268] width 407 height 12
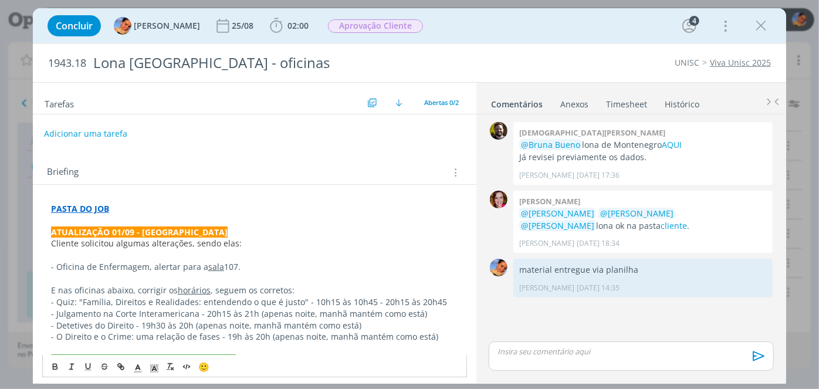
click at [103, 141] on button "Adicionar uma tarefa" at bounding box center [85, 134] width 83 height 20
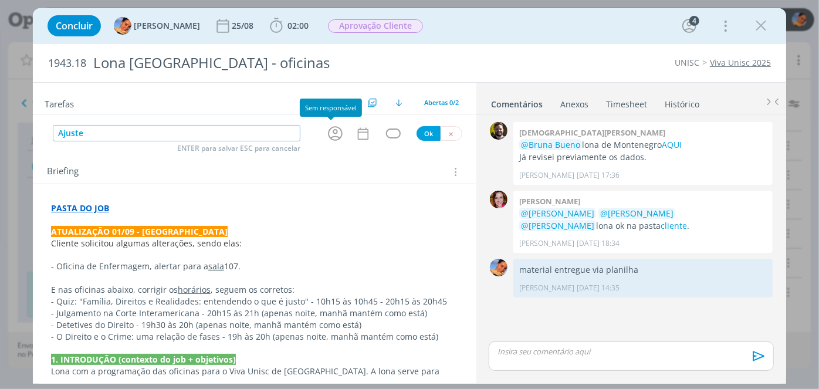
click at [340, 138] on button "dialog" at bounding box center [335, 133] width 19 height 19
type input "Ajuste"
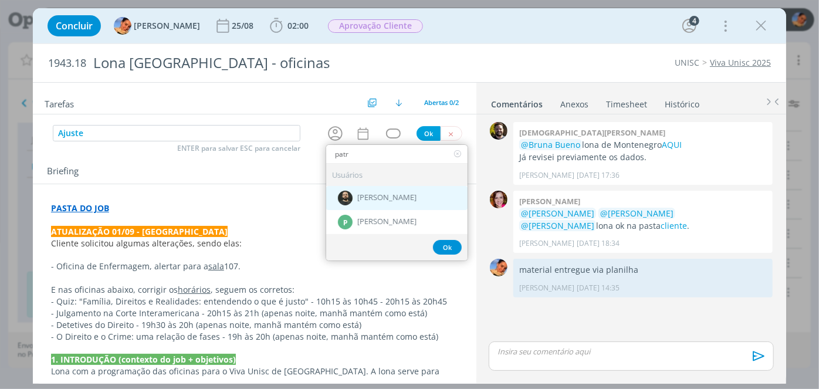
type input "patr"
click at [365, 200] on span "[PERSON_NAME]" at bounding box center [386, 198] width 59 height 9
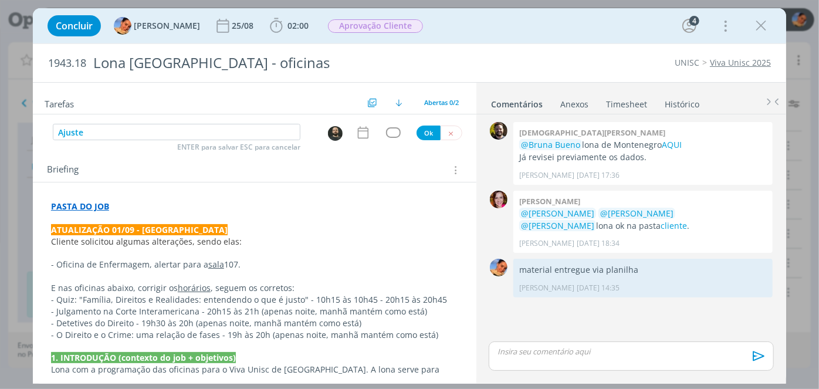
click at [358, 136] on icon "dialog" at bounding box center [363, 132] width 15 height 15
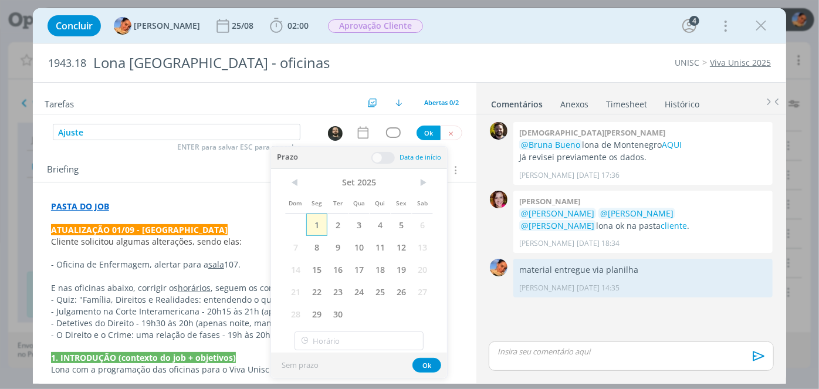
click at [314, 232] on span "1" at bounding box center [316, 225] width 21 height 22
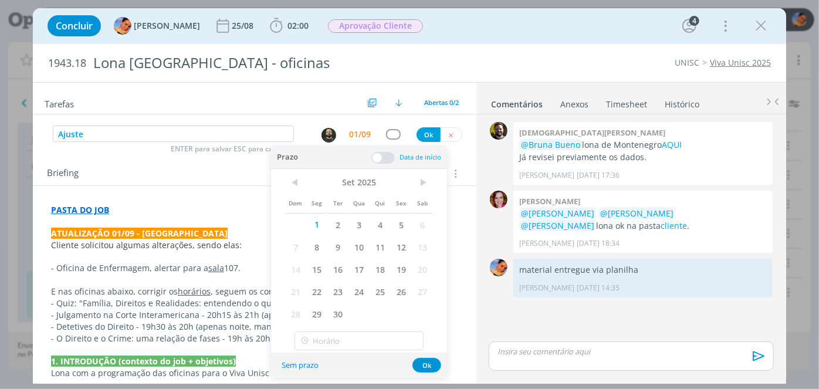
click at [385, 157] on span at bounding box center [382, 158] width 23 height 12
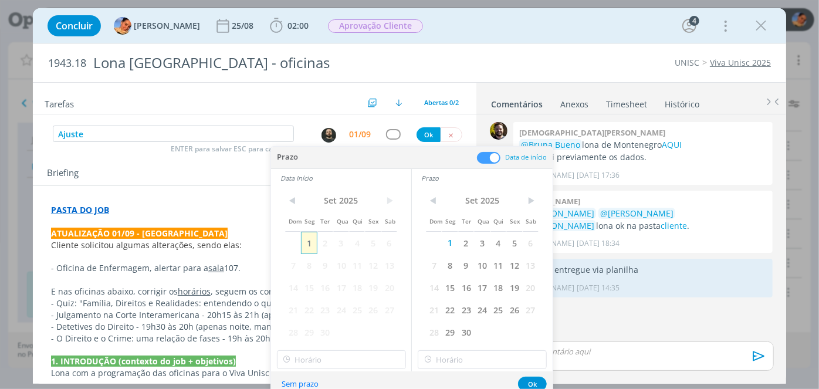
click at [310, 246] on span "1" at bounding box center [309, 243] width 16 height 22
click at [362, 351] on input "12:00" at bounding box center [341, 359] width 129 height 19
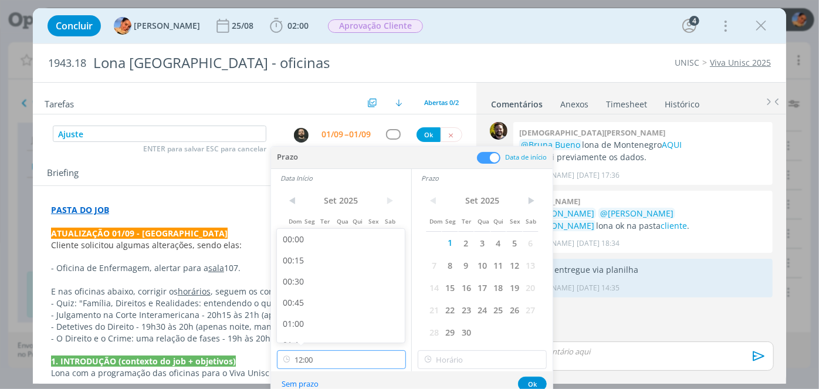
scroll to position [925, 0]
click at [371, 267] on div "11:15" at bounding box center [342, 265] width 131 height 21
type input "11:15"
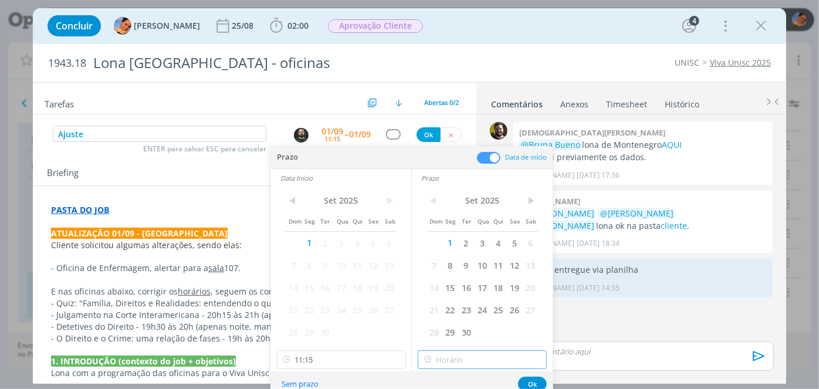
type input "12:00"
click at [449, 363] on input "12:00" at bounding box center [482, 359] width 129 height 19
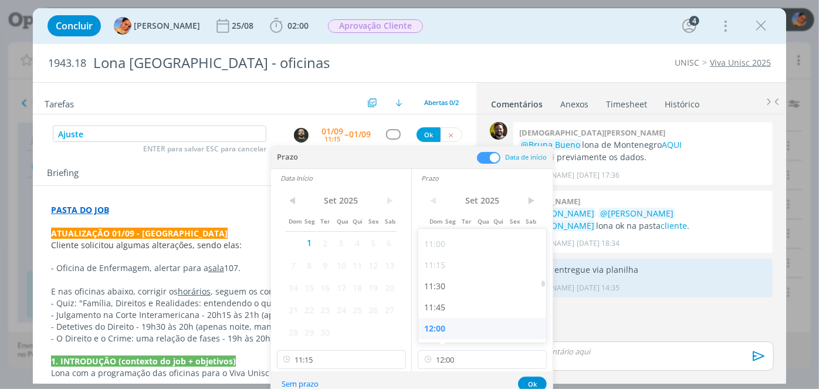
click at [483, 331] on div "12:00" at bounding box center [483, 328] width 131 height 21
click at [535, 380] on button "Ok" at bounding box center [532, 384] width 29 height 15
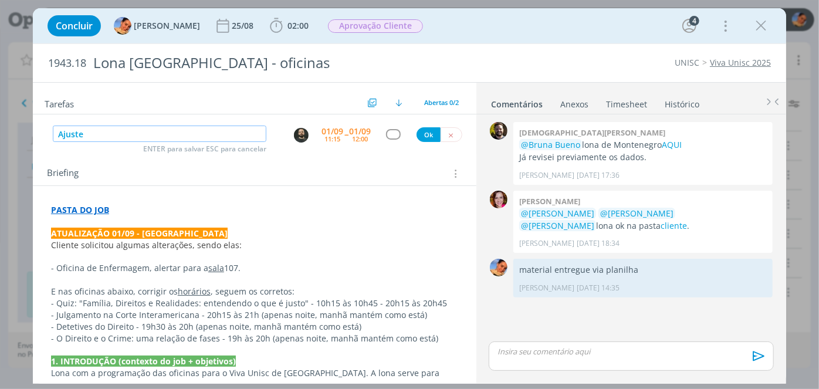
click at [180, 128] on input "Ajuste" at bounding box center [160, 134] width 214 height 16
click at [394, 131] on div "dialog" at bounding box center [393, 134] width 15 height 10
type input "Ajuste + AF"
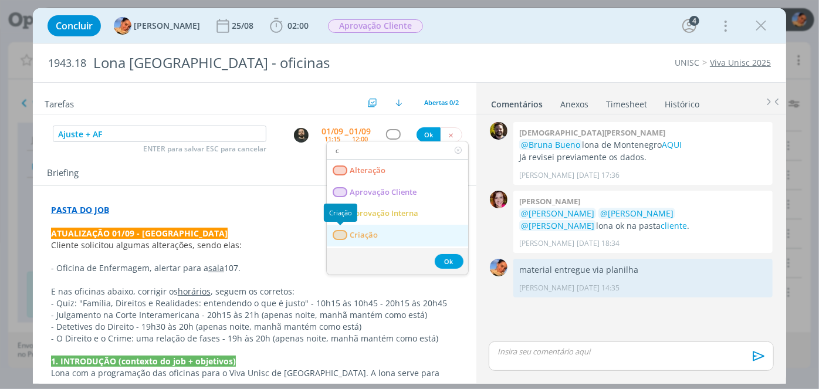
type input "c"
click at [346, 236] on div "dialog" at bounding box center [340, 235] width 15 height 10
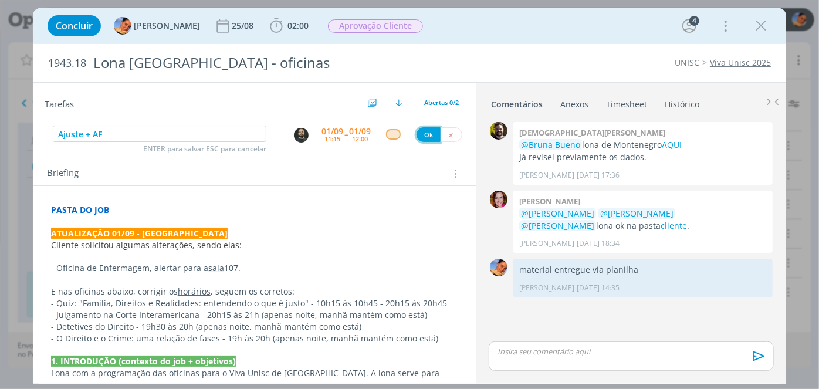
click at [424, 131] on button "Ok" at bounding box center [429, 134] width 24 height 15
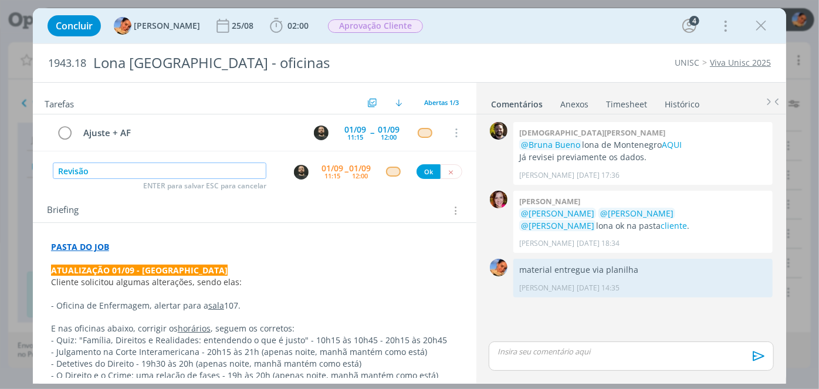
click at [299, 171] on img "dialog" at bounding box center [301, 172] width 15 height 15
type input "Revisão"
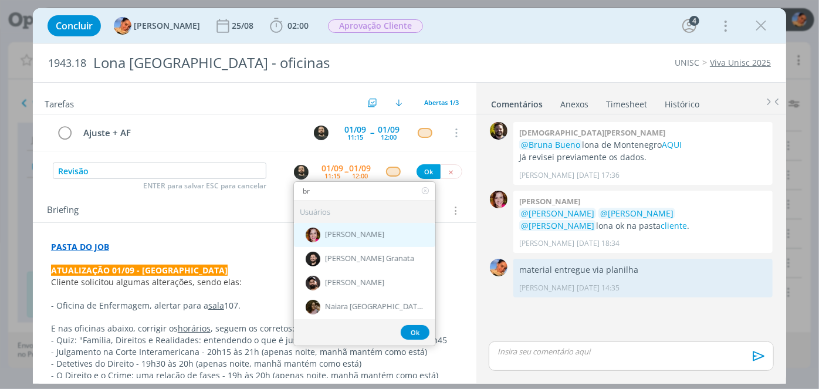
type input "br"
click at [352, 240] on div "[PERSON_NAME]" at bounding box center [364, 235] width 141 height 24
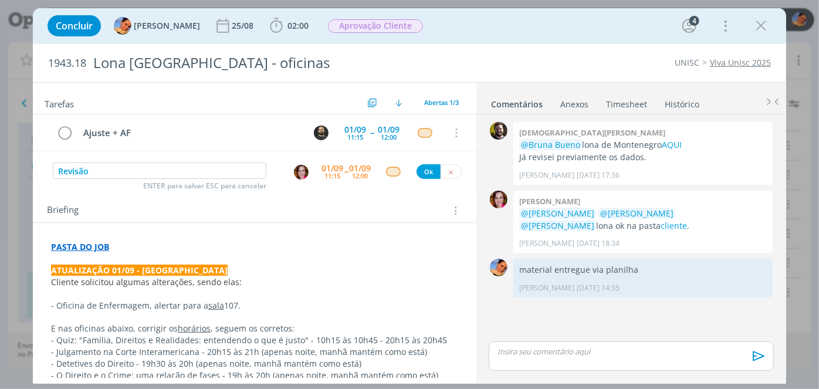
click at [336, 175] on div "11:15" at bounding box center [332, 175] width 16 height 6
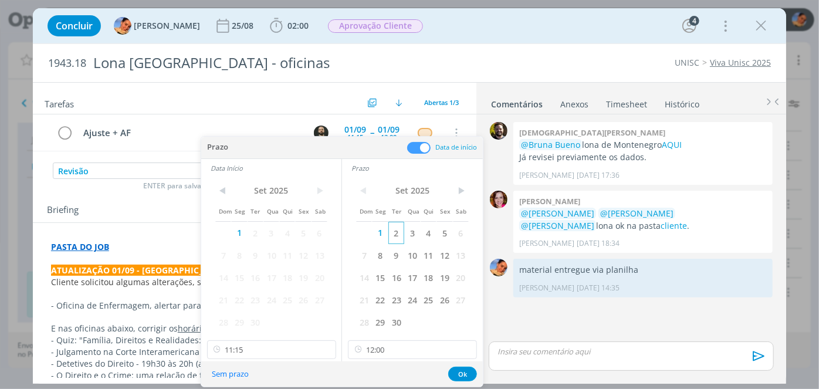
click at [397, 232] on span "2" at bounding box center [396, 233] width 16 height 22
click at [259, 229] on span "2" at bounding box center [256, 233] width 16 height 22
click at [302, 336] on div "< Set 2025 > Dom Seg Ter Qua Qui Sex Sab 1 2 3 4 5 6 7 8 9 10 11 12 13 14 15 16…" at bounding box center [271, 269] width 140 height 184
click at [289, 346] on input "11:15" at bounding box center [271, 349] width 129 height 19
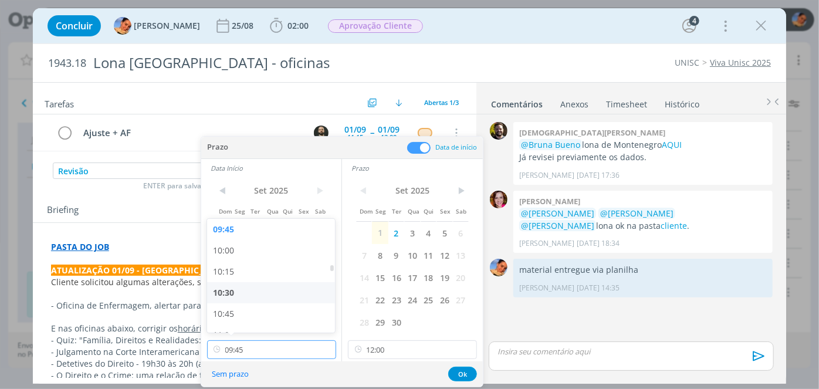
type input "09:30"
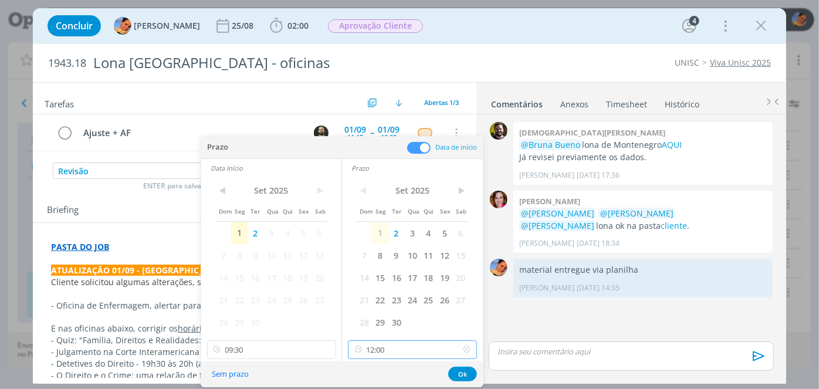
click at [405, 350] on input "12:00" at bounding box center [412, 349] width 129 height 19
type input "09:45"
click at [463, 371] on button "Ok" at bounding box center [462, 374] width 29 height 15
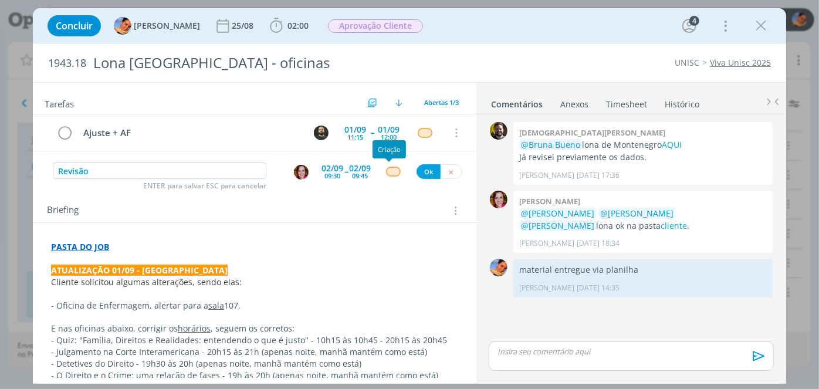
click at [388, 171] on div "dialog" at bounding box center [393, 172] width 15 height 10
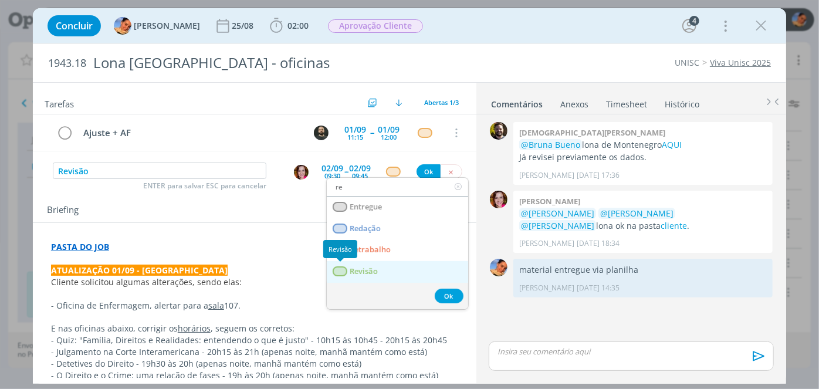
type input "re"
click at [340, 270] on div "dialog" at bounding box center [340, 271] width 15 height 10
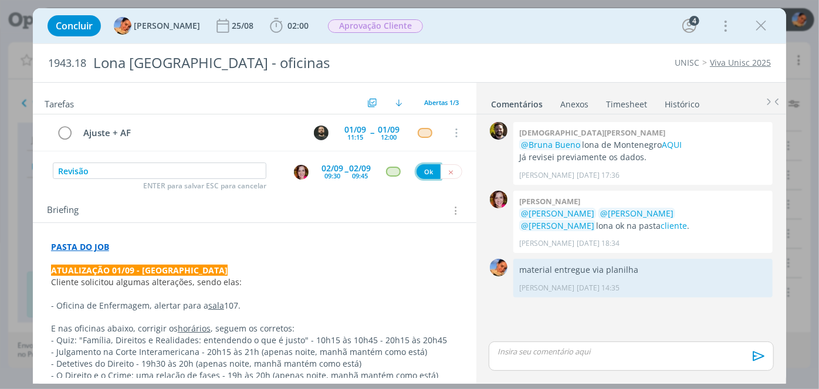
click at [421, 175] on button "Ok" at bounding box center [429, 171] width 24 height 15
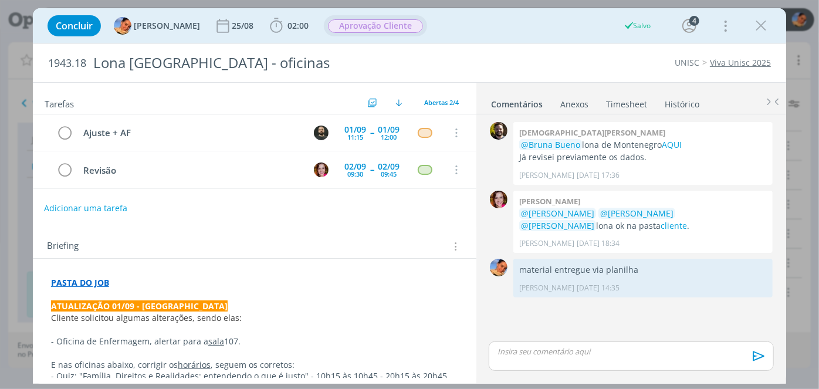
click at [373, 31] on span "Aprovação Cliente" at bounding box center [375, 25] width 95 height 13
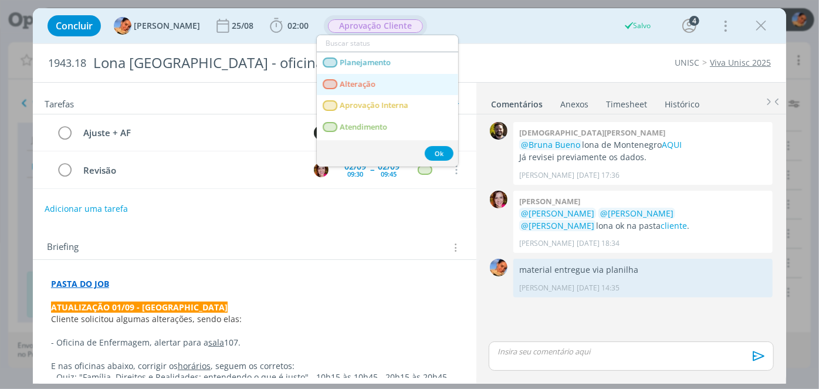
click at [353, 80] on span "Alteração" at bounding box center [358, 84] width 36 height 9
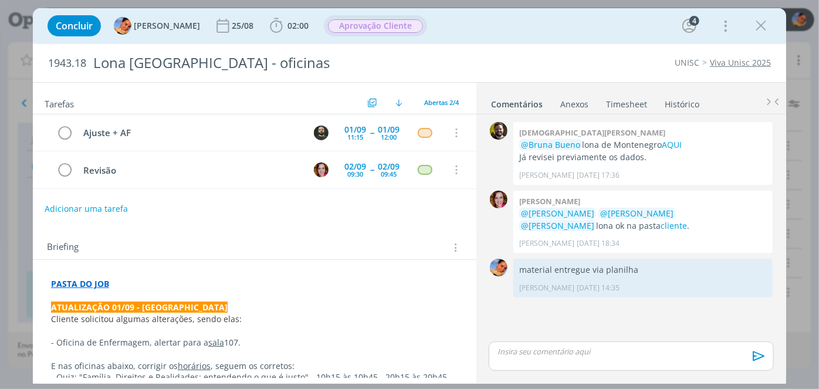
click at [381, 36] on div "Concluir Luíza Santana 25/08 02:00 Iniciar Apontar Data * 01/09/2025 Horas * 00…" at bounding box center [410, 26] width 736 height 28
click at [390, 28] on div "Concluir Luíza Santana 25/08 02:00 Iniciar Apontar Data * 01/09/2025 Horas * 00…" at bounding box center [410, 26] width 736 height 28
click at [359, 24] on span "Alteração" at bounding box center [358, 25] width 60 height 13
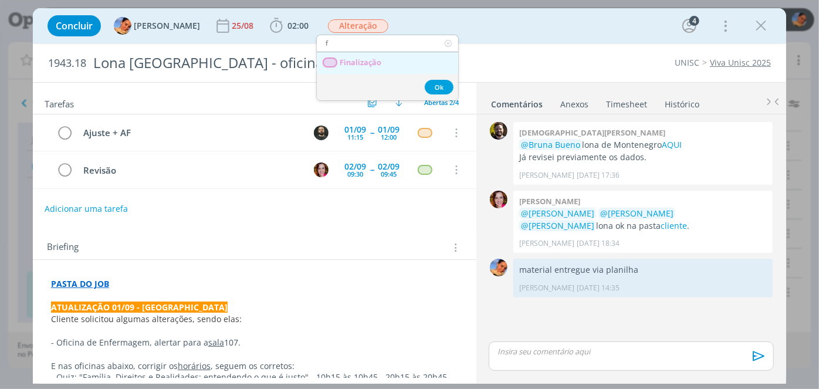
type input "f"
click at [370, 66] on span "Finalização" at bounding box center [361, 62] width 42 height 9
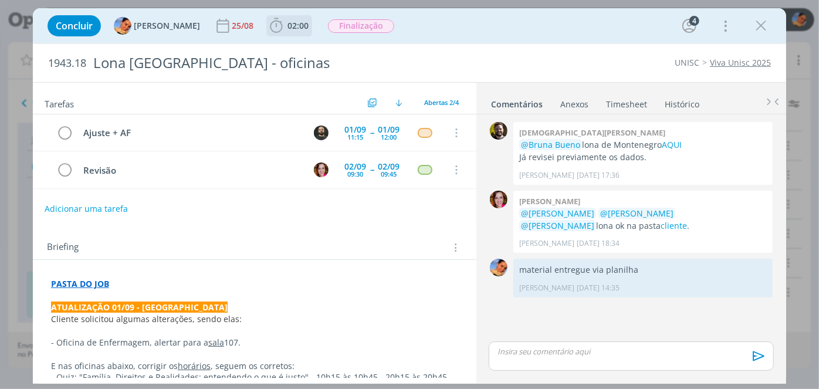
click at [269, 25] on icon "dialog" at bounding box center [277, 26] width 18 height 18
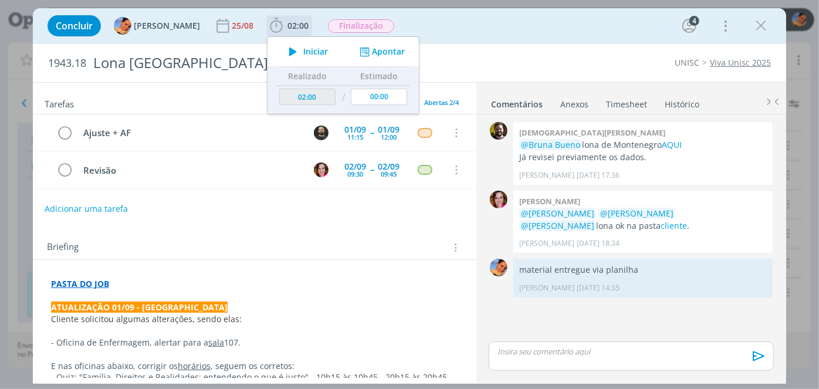
click at [370, 53] on button "Apontar" at bounding box center [381, 52] width 49 height 12
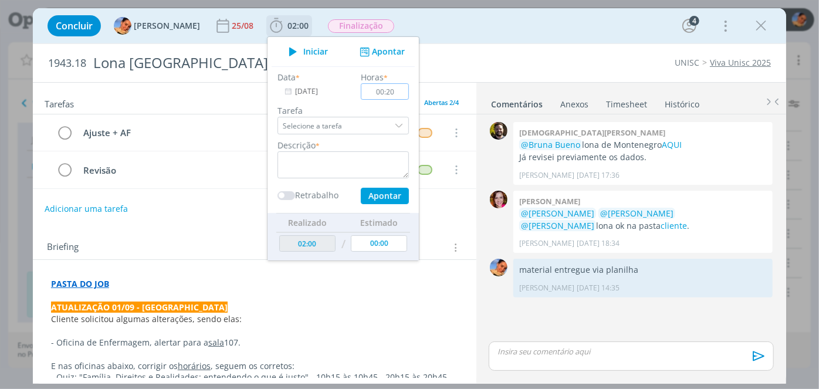
type input "00:20"
click at [334, 161] on textarea "dialog" at bounding box center [342, 164] width 131 height 27
type textarea "atualização de briefing + novas pautas"
click at [363, 195] on button "Apontar" at bounding box center [385, 196] width 48 height 16
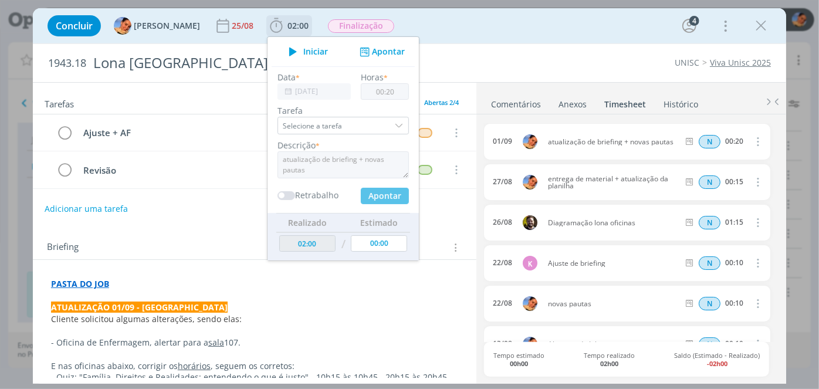
type input "00:00"
type input "02:20"
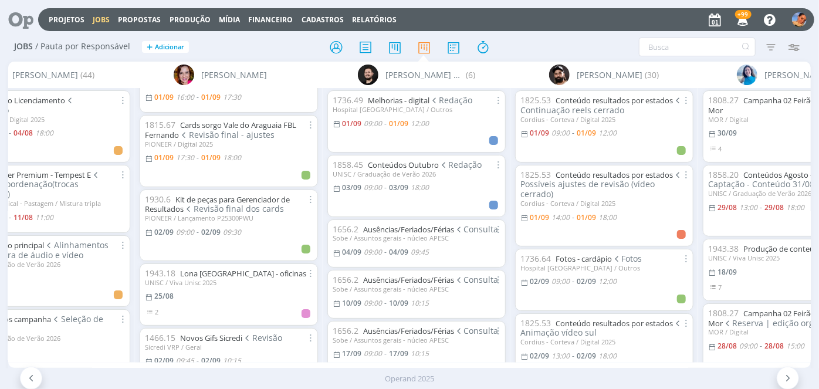
scroll to position [526, 0]
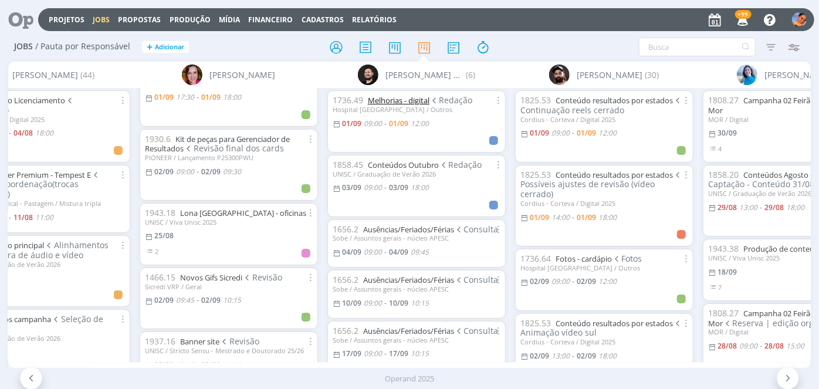
click at [407, 103] on link "Melhorias - digital" at bounding box center [399, 100] width 62 height 11
click at [415, 101] on link "Melhorias - digital" at bounding box center [399, 100] width 62 height 11
click at [416, 100] on link "Melhorias - digital" at bounding box center [399, 100] width 62 height 11
click at [399, 110] on div "Hospital [GEOGRAPHIC_DATA] / Outros" at bounding box center [417, 110] width 168 height 8
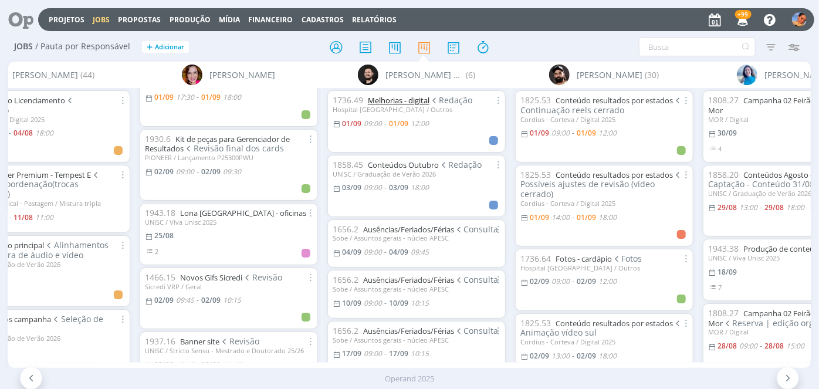
click at [401, 101] on link "Melhorias - digital" at bounding box center [399, 100] width 62 height 11
click at [446, 80] on span "[PERSON_NAME] Granata" at bounding box center [424, 75] width 78 height 12
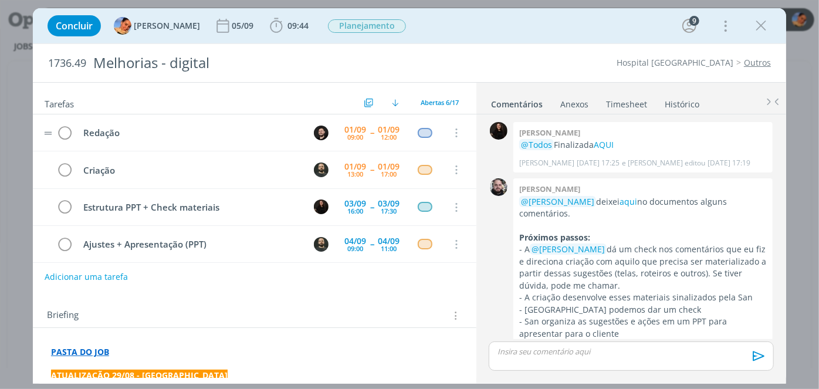
scroll to position [508, 0]
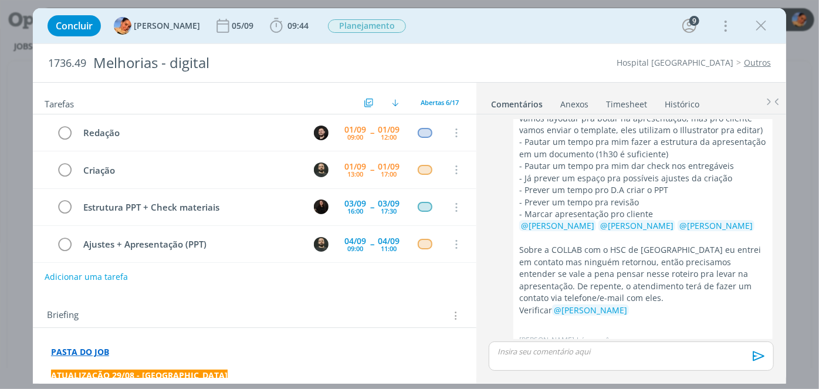
click at [631, 93] on link "Timesheet" at bounding box center [626, 101] width 42 height 17
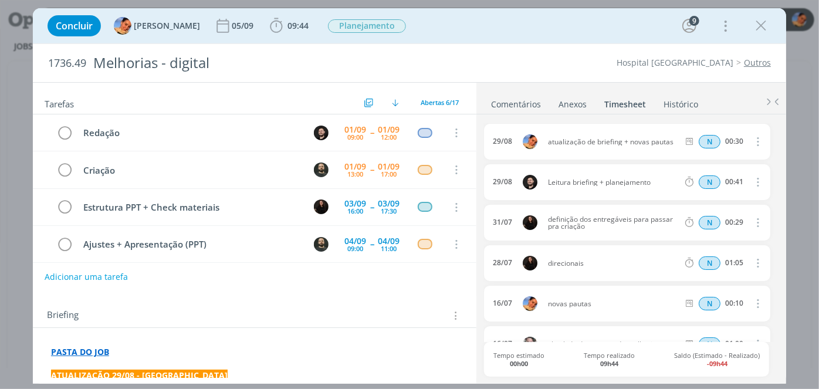
click at [688, 103] on link "Histórico" at bounding box center [681, 101] width 36 height 17
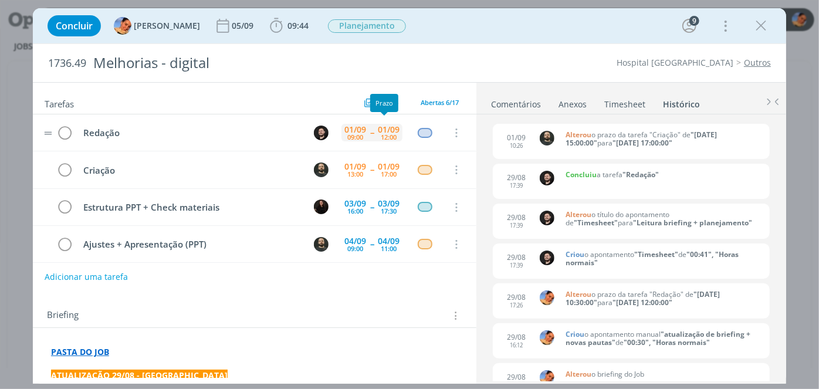
click at [387, 134] on div "12:00" at bounding box center [389, 137] width 16 height 6
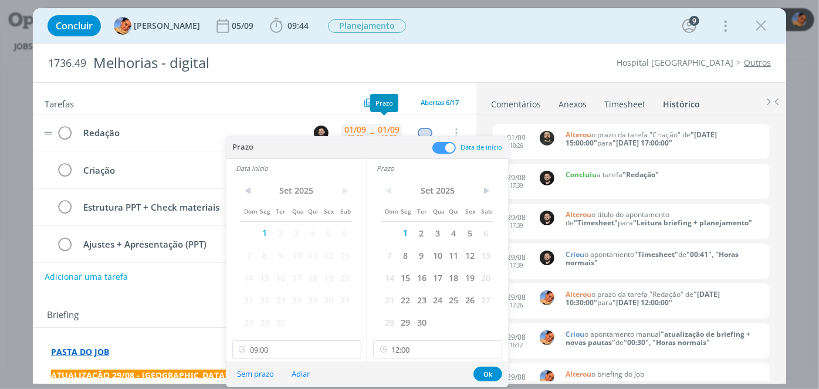
click at [388, 134] on div "12:00" at bounding box center [389, 137] width 16 height 6
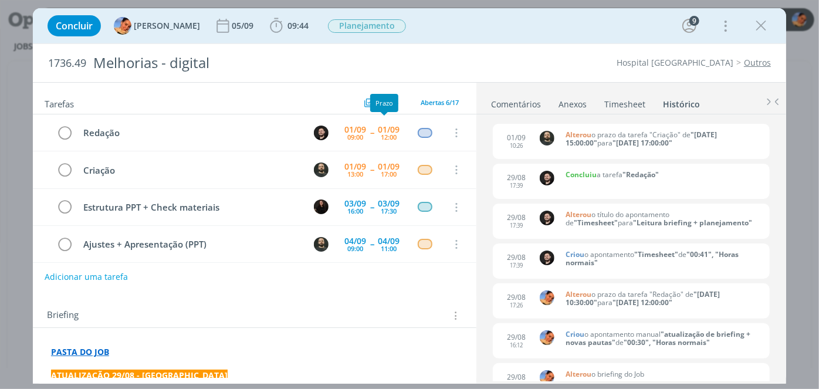
click at [519, 104] on link "Comentários" at bounding box center [515, 101] width 51 height 17
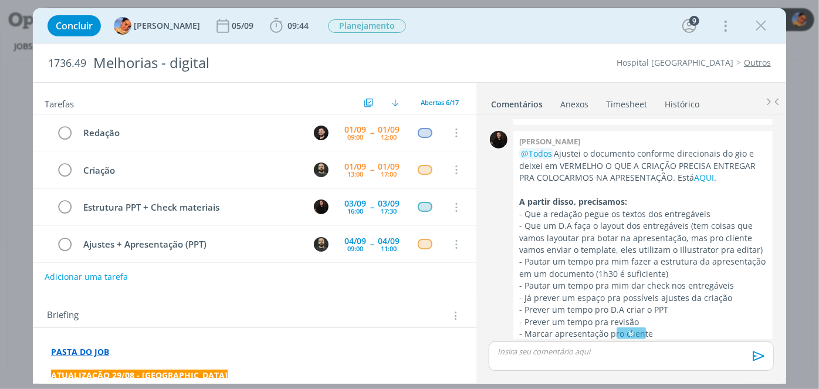
scroll to position [383, 0]
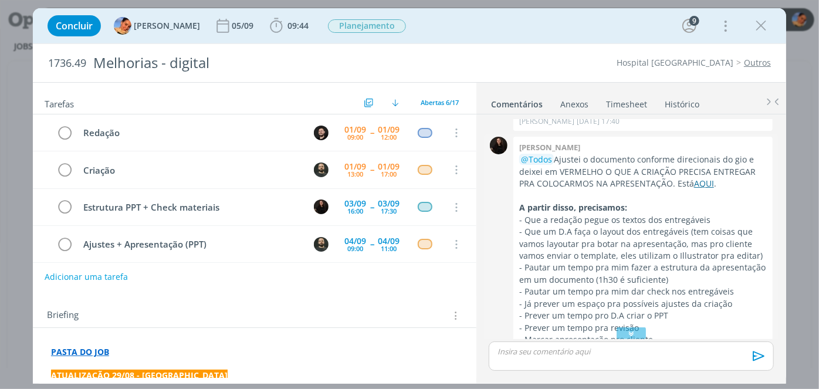
click at [702, 184] on link "AQUI" at bounding box center [704, 183] width 20 height 11
click at [381, 163] on div "01/09" at bounding box center [389, 167] width 22 height 8
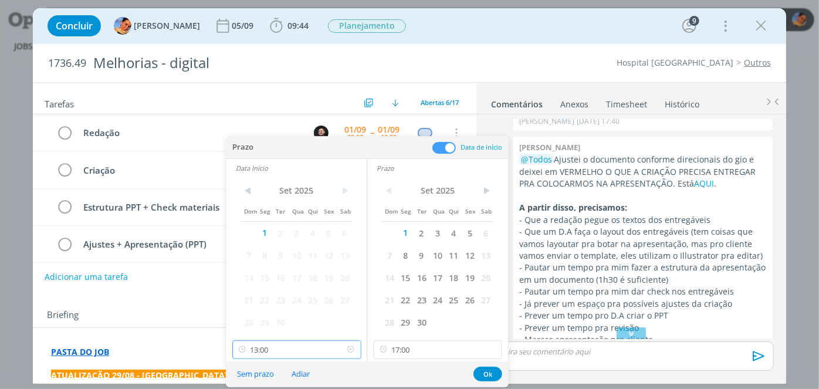
click at [287, 353] on input "13:00" at bounding box center [296, 349] width 129 height 19
type input "14:30"
click at [296, 313] on div "14:30" at bounding box center [297, 318] width 131 height 21
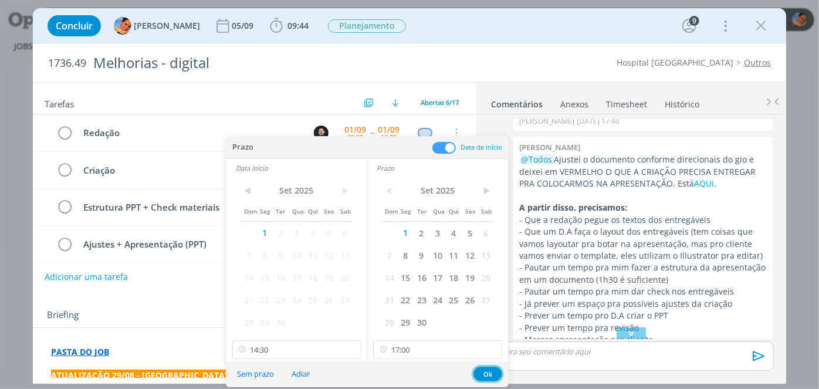
click at [483, 371] on button "Ok" at bounding box center [487, 374] width 29 height 15
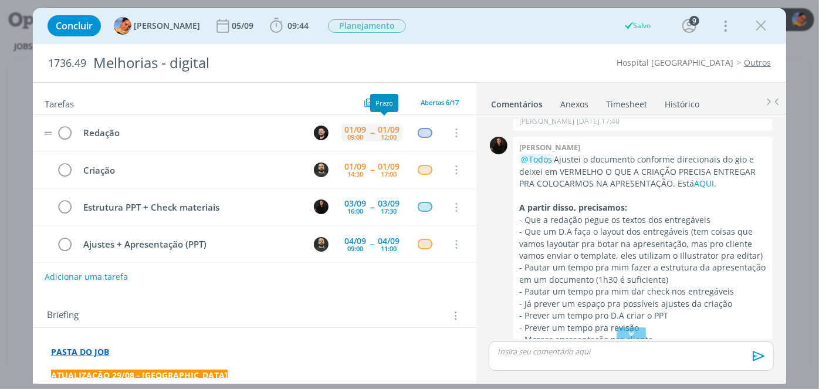
click at [388, 136] on div "12:00" at bounding box center [389, 137] width 16 height 6
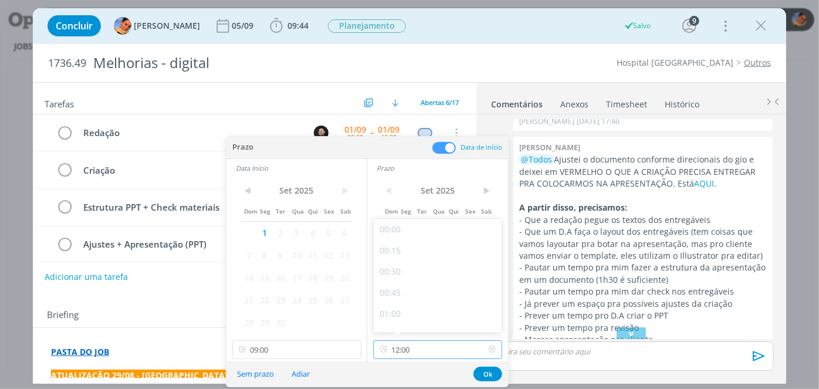
click at [424, 356] on input "12:00" at bounding box center [437, 349] width 129 height 19
type input "14:30"
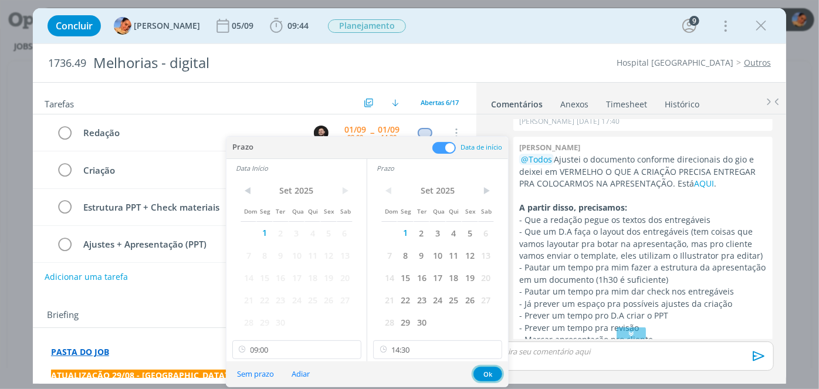
click at [490, 376] on button "Ok" at bounding box center [487, 374] width 29 height 15
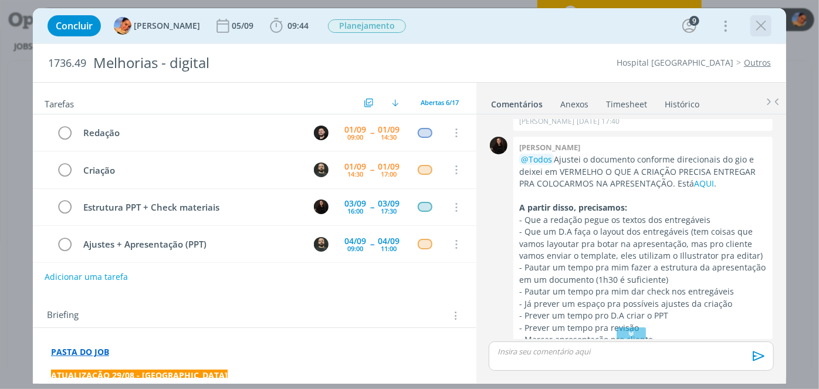
click at [756, 27] on icon "dialog" at bounding box center [761, 26] width 18 height 18
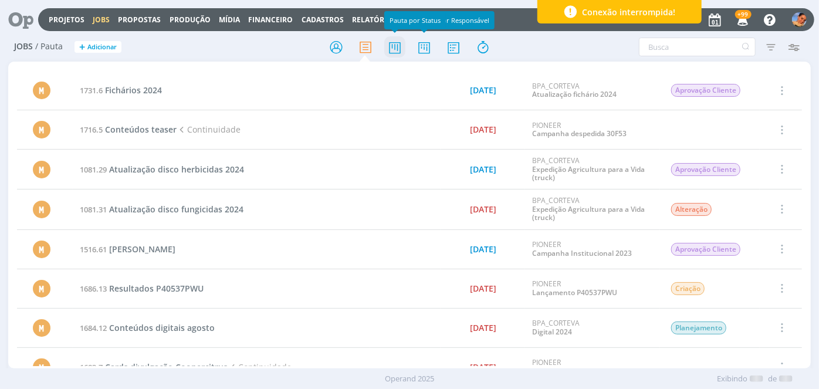
click at [405, 52] on icon at bounding box center [394, 47] width 21 height 23
click at [421, 53] on icon at bounding box center [424, 47] width 21 height 23
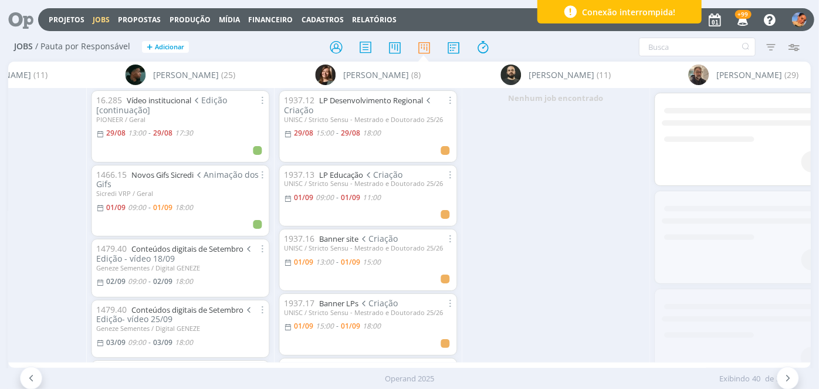
scroll to position [0, 1345]
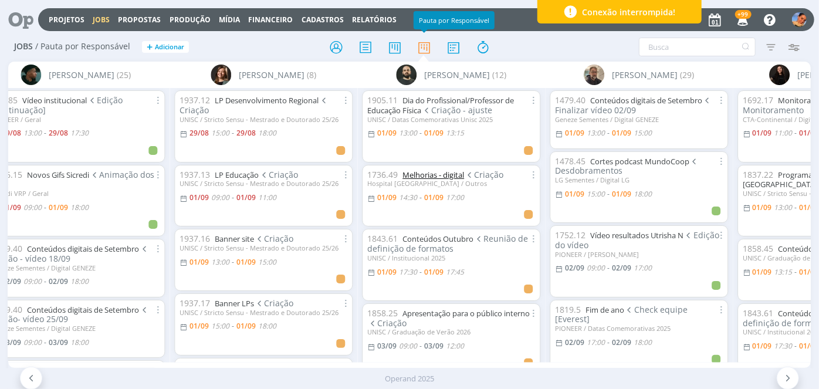
click at [419, 174] on link "Melhorias - digital" at bounding box center [433, 175] width 62 height 11
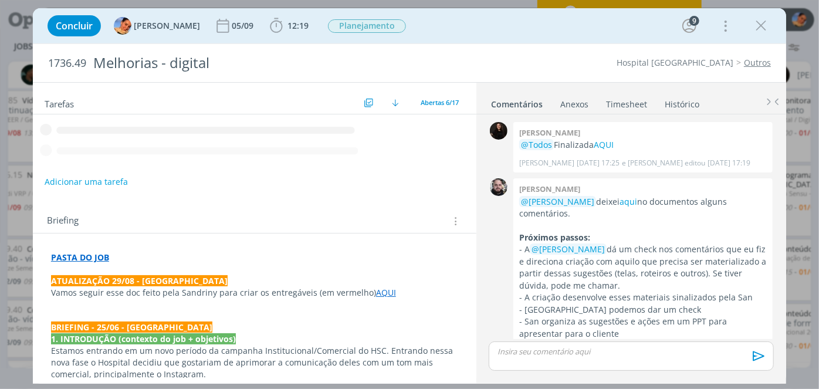
scroll to position [508, 0]
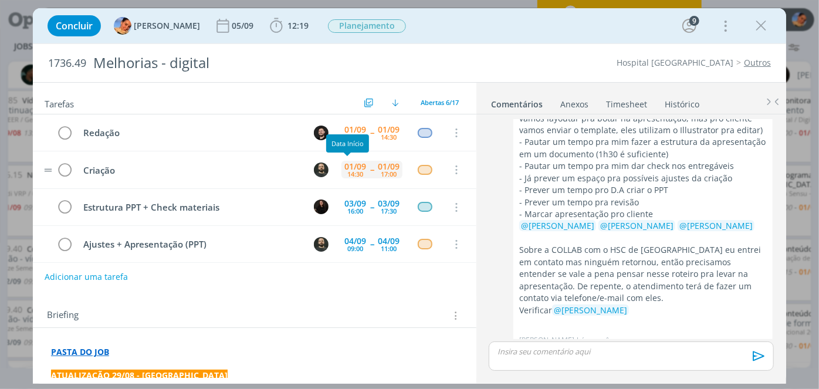
click at [352, 164] on div "01/09" at bounding box center [355, 167] width 22 height 8
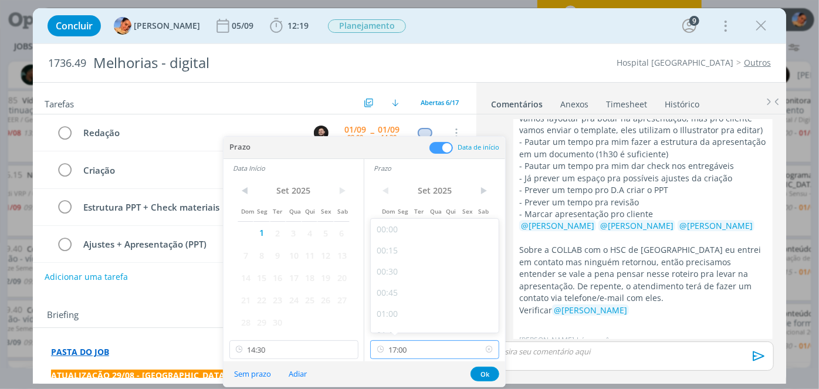
click at [422, 345] on input "17:00" at bounding box center [434, 349] width 129 height 19
type input "17:30"
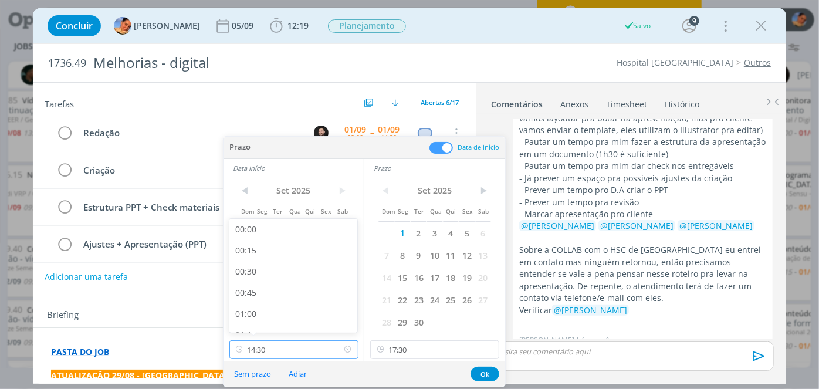
click at [337, 344] on input "14:30" at bounding box center [293, 349] width 129 height 19
type input "15:00"
click at [493, 374] on button "Ok" at bounding box center [485, 374] width 29 height 15
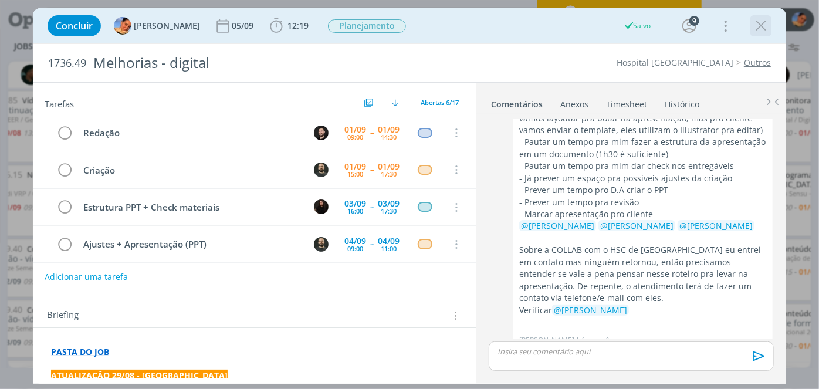
click at [768, 24] on icon "dialog" at bounding box center [761, 26] width 18 height 18
